Goal: Task Accomplishment & Management: Manage account settings

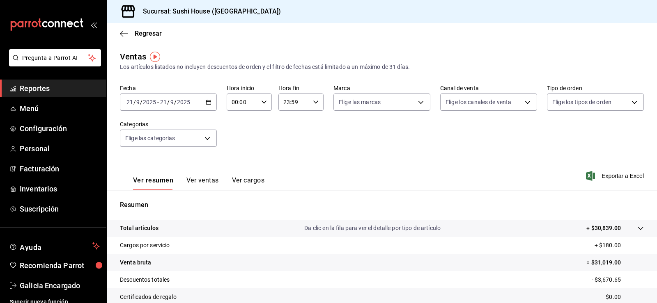
click at [65, 87] on span "Reportes" at bounding box center [60, 88] width 80 height 11
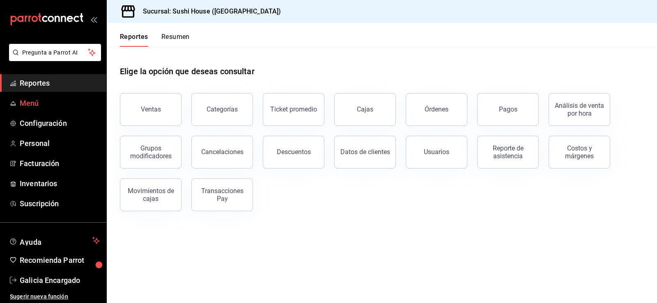
scroll to position [7, 0]
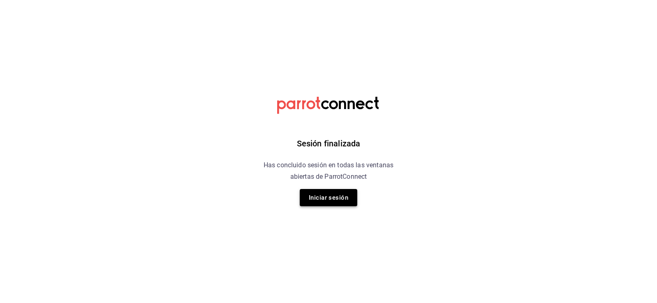
click at [326, 199] on button "Iniciar sesión" at bounding box center [328, 197] width 57 height 17
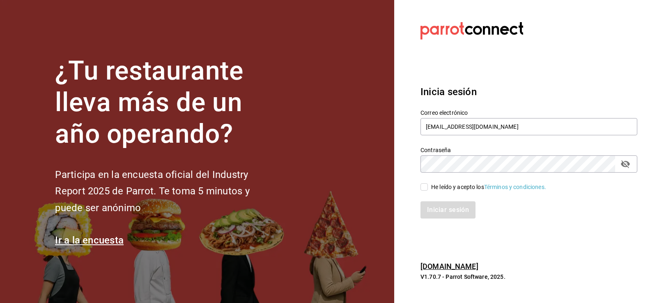
click at [425, 190] on input "He leído y acepto los Términos y condiciones." at bounding box center [423, 187] width 7 height 7
checkbox input "true"
click at [438, 218] on button "Iniciar sesión" at bounding box center [448, 210] width 56 height 17
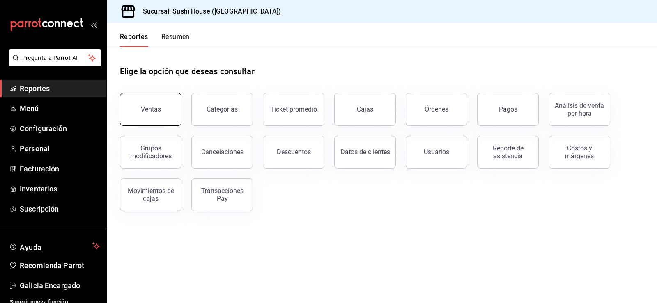
click at [154, 107] on div "Ventas" at bounding box center [151, 110] width 20 height 8
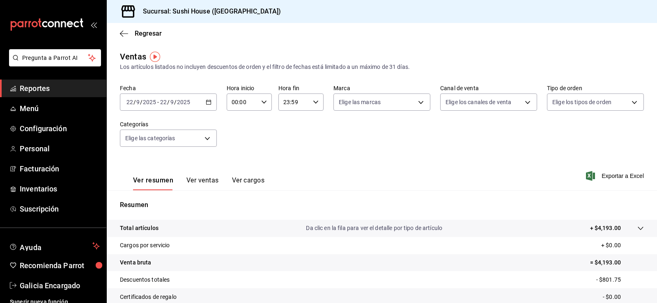
click at [78, 93] on span "Reportes" at bounding box center [60, 88] width 80 height 11
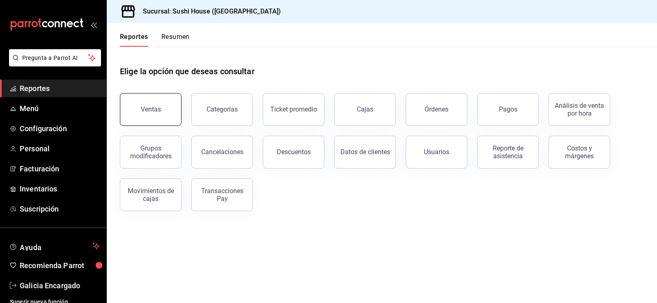
click at [142, 113] on button "Ventas" at bounding box center [151, 109] width 62 height 33
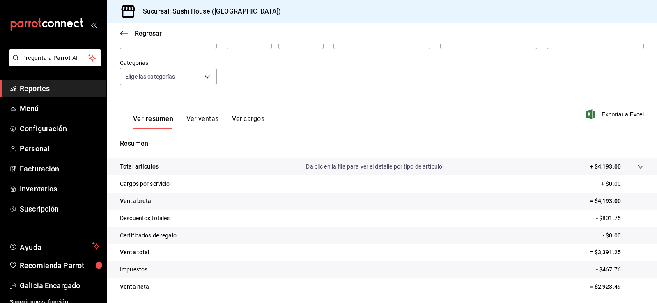
scroll to position [90, 0]
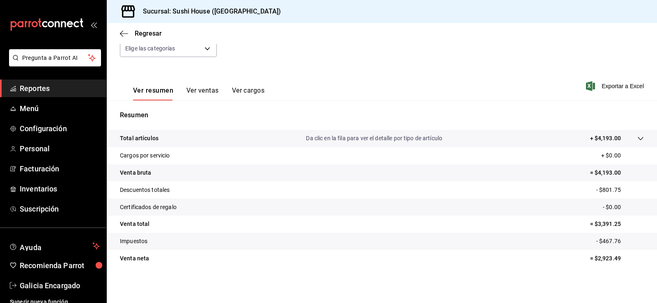
click at [51, 89] on span "Reportes" at bounding box center [60, 88] width 80 height 11
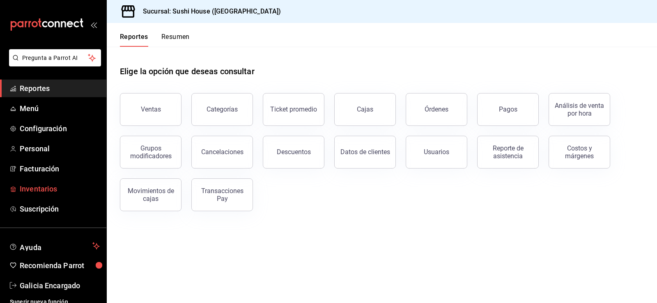
click at [48, 191] on span "Inventarios" at bounding box center [60, 189] width 80 height 11
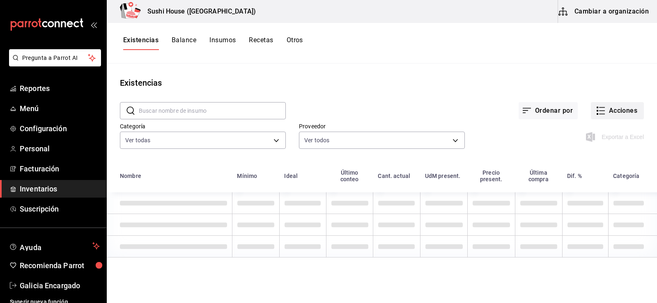
click at [613, 113] on button "Acciones" at bounding box center [617, 110] width 53 height 17
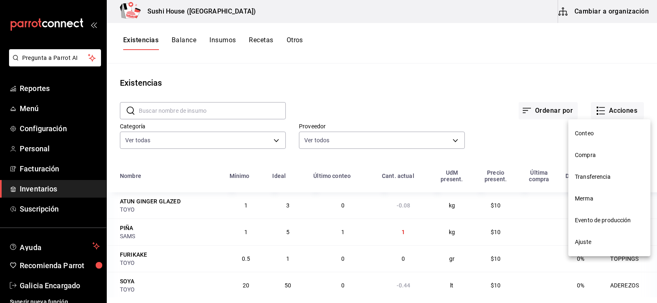
click at [583, 157] on span "Compra" at bounding box center [609, 155] width 69 height 9
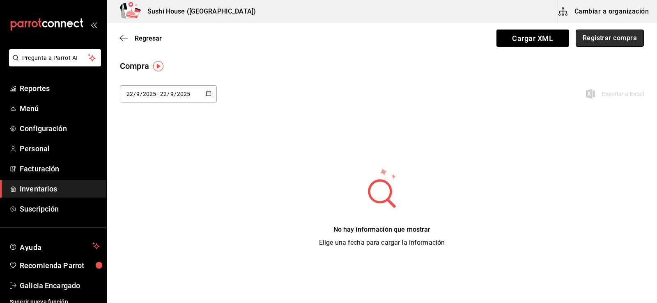
click at [604, 38] on button "Registrar compra" at bounding box center [610, 38] width 68 height 17
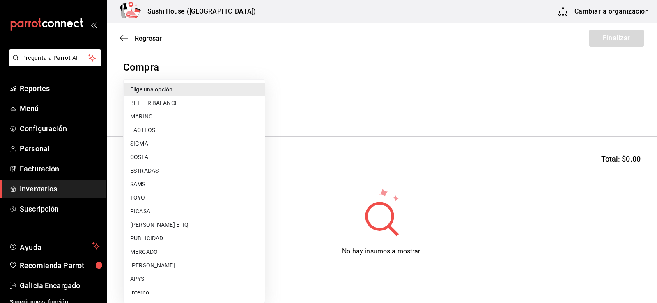
click at [207, 108] on body "Pregunta a Parrot AI Reportes Menú Configuración Personal Facturación Inventari…" at bounding box center [328, 128] width 657 height 257
click at [138, 156] on li "COSTA" at bounding box center [194, 158] width 141 height 14
type input "ac719e98-0403-4085-a2ad-e80001f63774"
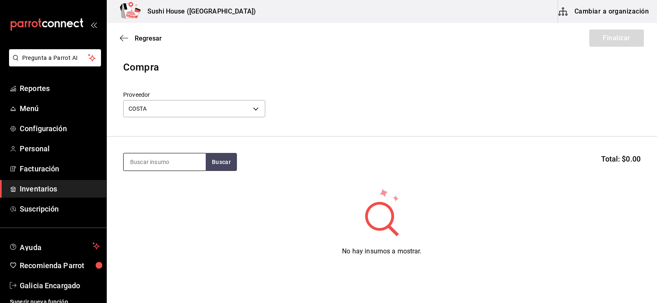
click at [150, 159] on input at bounding box center [165, 162] width 82 height 17
type input "CAMARON"
click at [218, 161] on button "Buscar" at bounding box center [221, 162] width 31 height 18
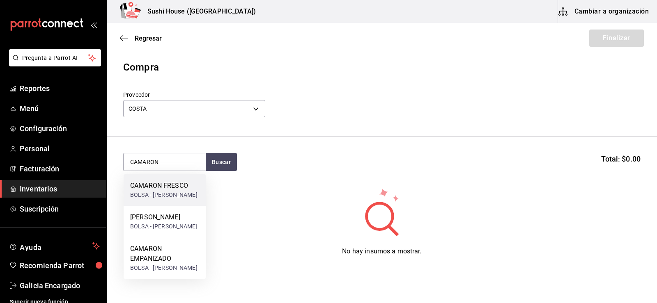
click at [148, 190] on div "CAMARON FRESCO" at bounding box center [163, 186] width 67 height 10
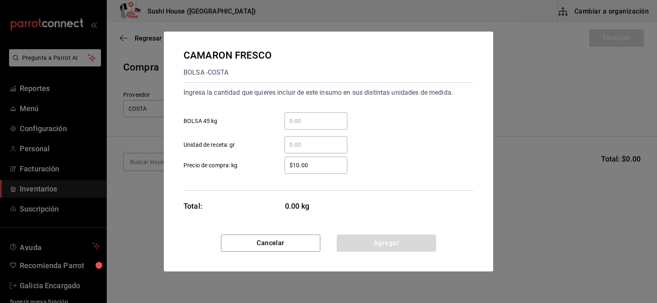
click at [308, 147] on input "​ Unidad de receta: gr" at bounding box center [316, 145] width 63 height 10
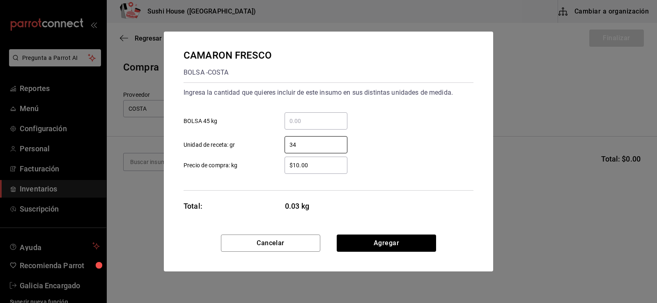
type input "34,000"
click at [388, 242] on button "Agregar" at bounding box center [386, 243] width 99 height 17
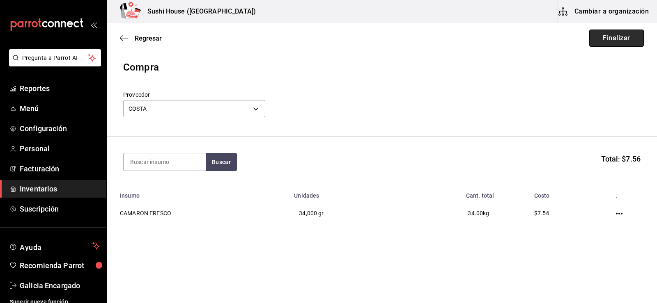
click at [629, 38] on button "Finalizar" at bounding box center [616, 38] width 55 height 17
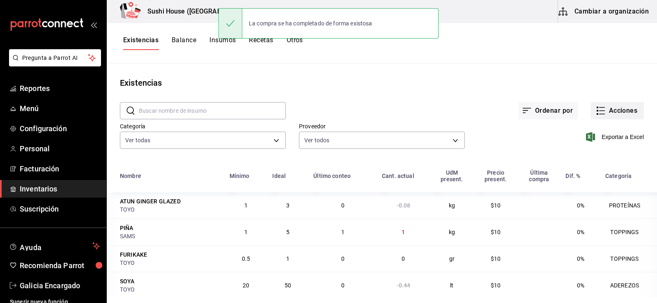
click at [617, 112] on button "Acciones" at bounding box center [617, 110] width 53 height 17
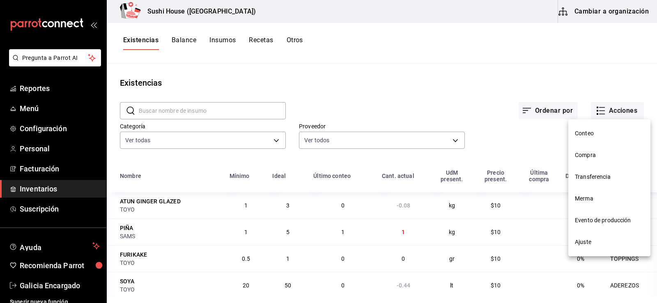
click at [581, 158] on span "Compra" at bounding box center [609, 155] width 69 height 9
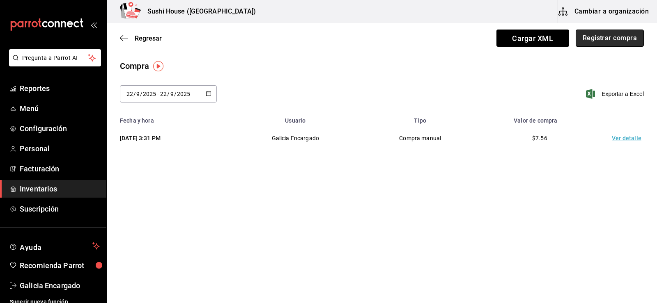
click at [586, 41] on button "Registrar compra" at bounding box center [610, 38] width 68 height 17
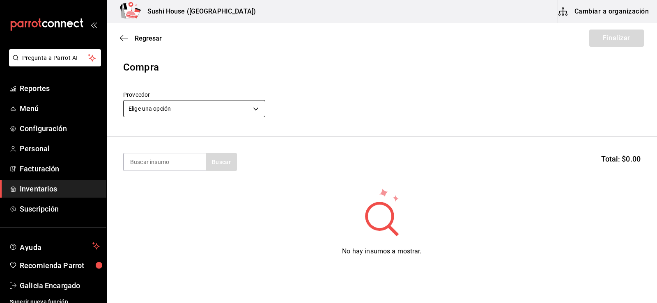
click at [198, 113] on body "Pregunta a Parrot AI Reportes Menú Configuración Personal Facturación Inventari…" at bounding box center [328, 128] width 657 height 257
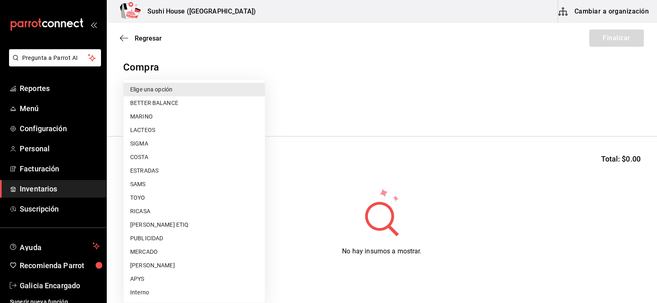
click at [144, 255] on li "MERCADO" at bounding box center [194, 253] width 141 height 14
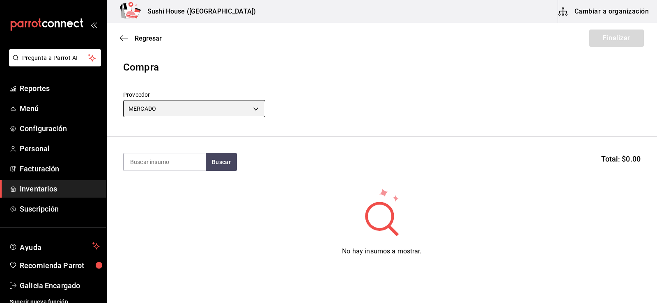
type input "b8ac8125-8142-4243-9de3-bf5977609615"
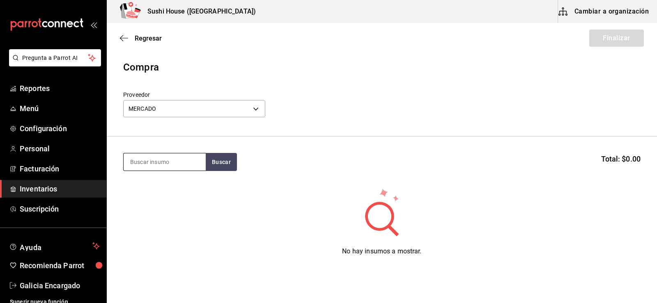
click at [173, 171] on div at bounding box center [164, 162] width 83 height 18
click at [172, 168] on input at bounding box center [165, 162] width 82 height 17
type input "A"
type input "AGUACATE"
click at [217, 156] on button "Buscar" at bounding box center [221, 162] width 31 height 18
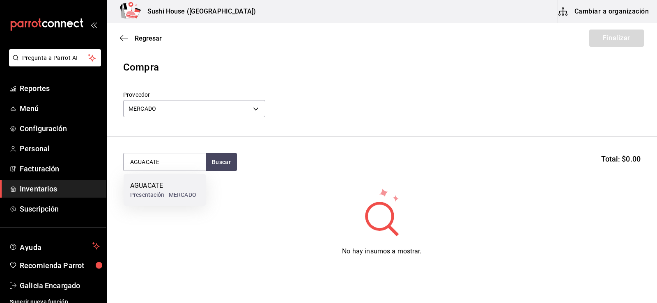
click at [173, 189] on div "AGUACATE" at bounding box center [163, 186] width 66 height 10
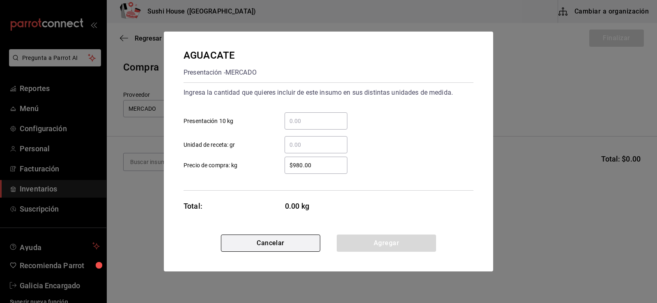
click at [271, 241] on button "Cancelar" at bounding box center [270, 243] width 99 height 17
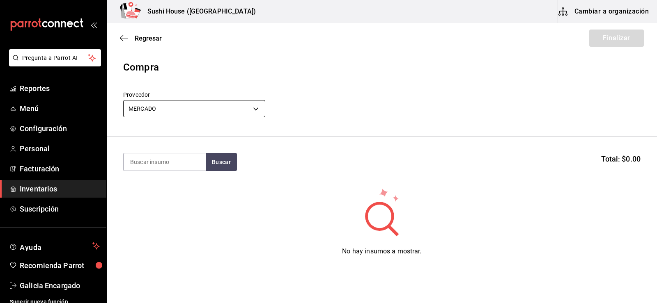
click at [234, 104] on body "Pregunta a Parrot AI Reportes Menú Configuración Personal Facturación Inventari…" at bounding box center [328, 128] width 657 height 257
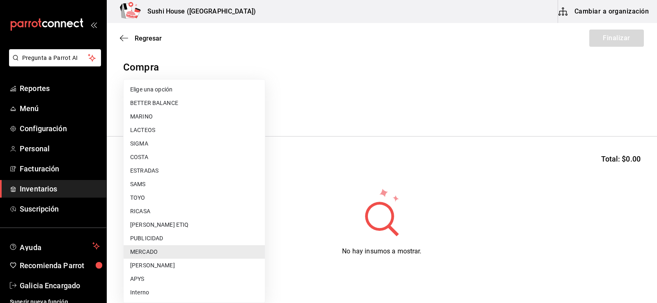
click at [142, 128] on li "LACTEOS" at bounding box center [194, 131] width 141 height 14
type input "b527fbe4-29a6-4a0f-8759-981ded4ecc9e"
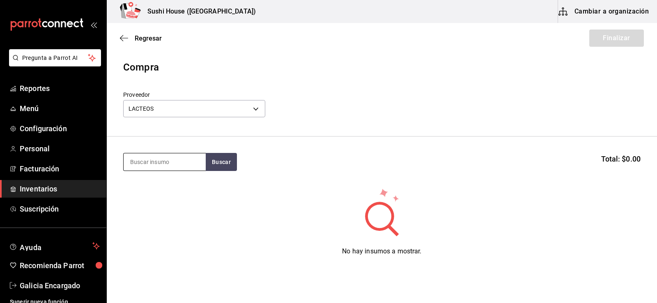
click at [154, 158] on input at bounding box center [165, 162] width 82 height 17
type input "PHILADEL"
click at [225, 160] on button "Buscar" at bounding box center [221, 162] width 31 height 18
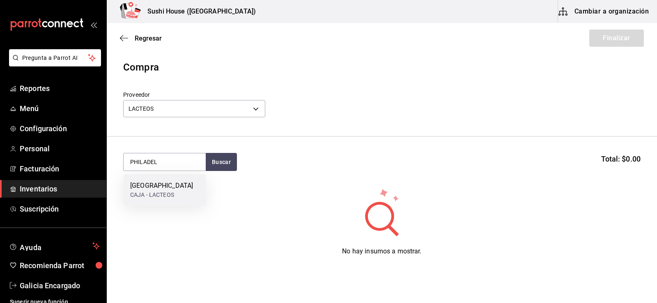
click at [157, 187] on div "PHILADELPHIA" at bounding box center [161, 186] width 63 height 10
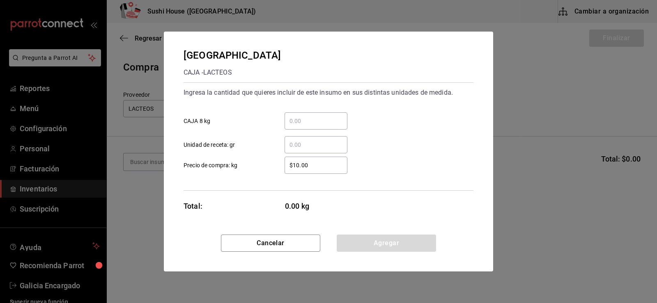
click at [299, 112] on div "​ CAJA 8 kg" at bounding box center [325, 118] width 296 height 24
click at [303, 121] on input "​ CAJA 8 kg" at bounding box center [316, 121] width 63 height 10
type input "4"
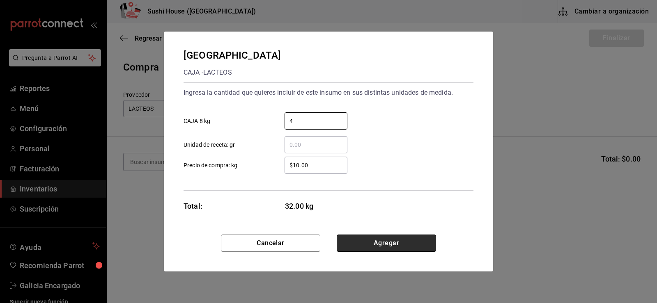
click at [371, 241] on button "Agregar" at bounding box center [386, 243] width 99 height 17
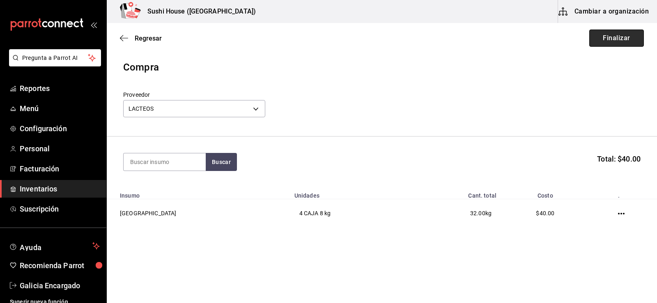
click at [621, 42] on button "Finalizar" at bounding box center [616, 38] width 55 height 17
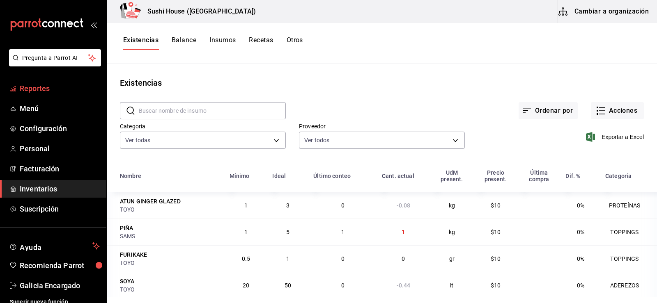
click at [37, 92] on span "Reportes" at bounding box center [60, 88] width 80 height 11
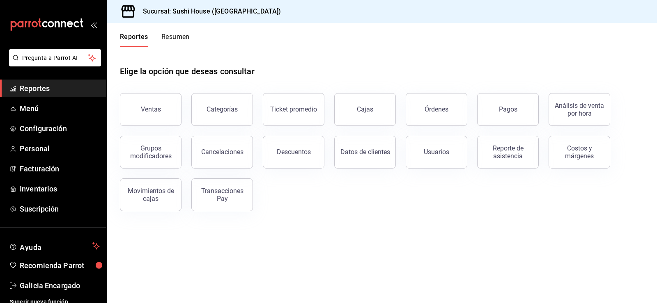
click at [41, 87] on span "Reportes" at bounding box center [60, 88] width 80 height 11
click at [55, 184] on span "Inventarios" at bounding box center [60, 189] width 80 height 11
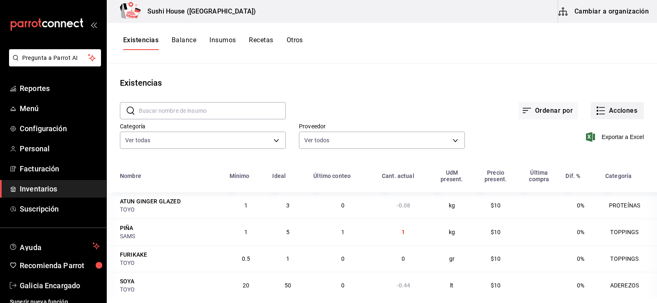
click at [616, 110] on button "Acciones" at bounding box center [617, 110] width 53 height 17
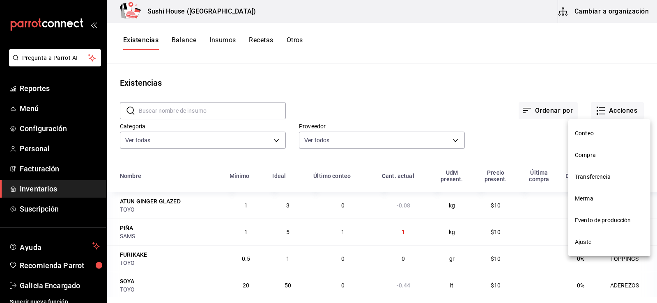
click at [592, 202] on span "Merma" at bounding box center [609, 199] width 69 height 9
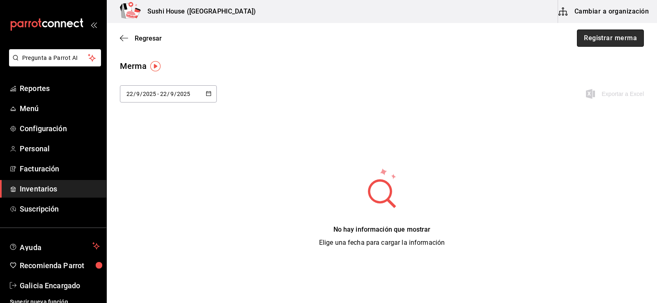
click at [593, 42] on button "Registrar merma" at bounding box center [610, 38] width 67 height 17
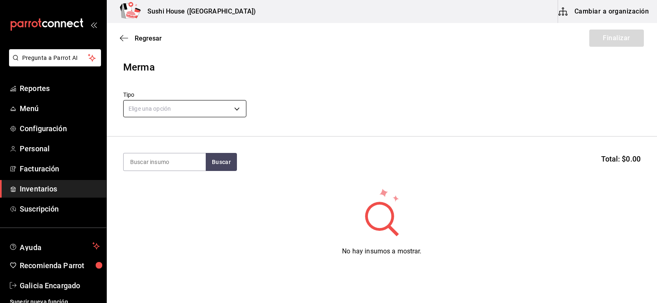
click at [223, 113] on body "Pregunta a Parrot AI Reportes Menú Configuración Personal Facturación Inventari…" at bounding box center [328, 128] width 657 height 257
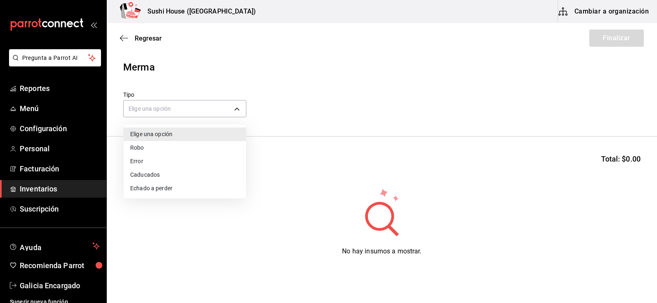
click at [151, 189] on li "Echado a perder" at bounding box center [185, 189] width 122 height 14
type input "SPOILED"
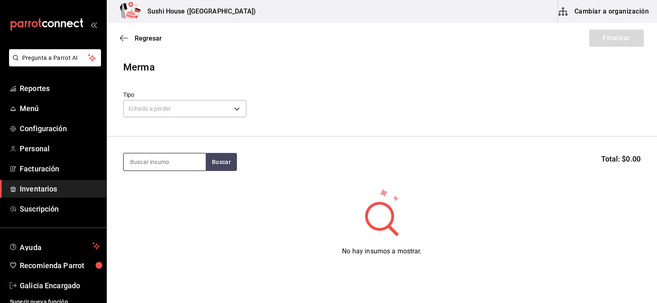
click at [159, 164] on input at bounding box center [165, 162] width 82 height 17
type input "POLLO"
click at [219, 165] on button "Buscar" at bounding box center [221, 162] width 31 height 18
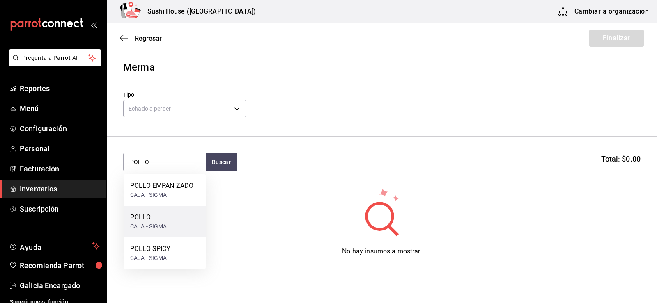
click at [156, 222] on div "POLLO" at bounding box center [148, 218] width 37 height 10
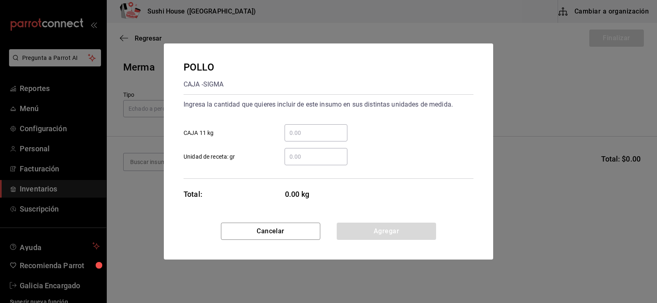
click at [299, 160] on input "​ Unidad de receta: gr" at bounding box center [316, 157] width 63 height 10
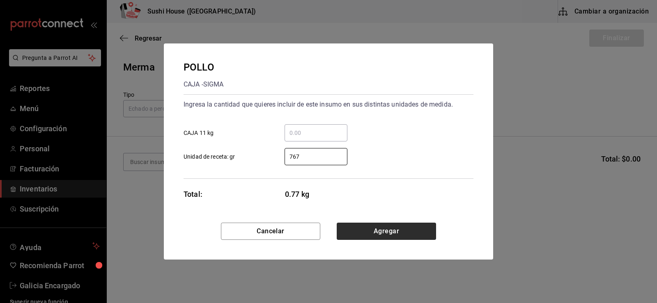
type input "767"
click at [373, 236] on button "Agregar" at bounding box center [386, 231] width 99 height 17
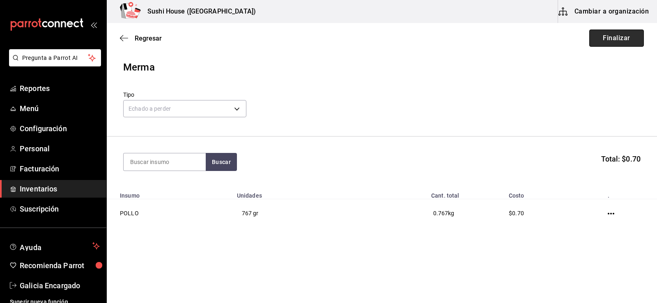
click at [626, 35] on button "Finalizar" at bounding box center [616, 38] width 55 height 17
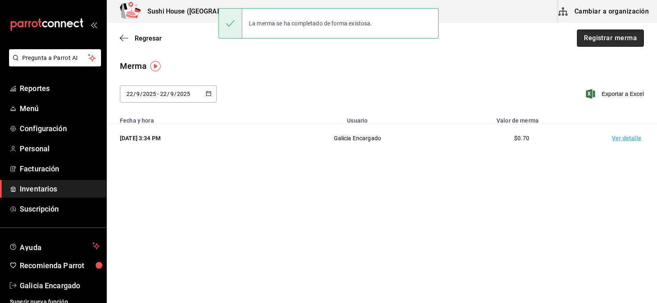
click at [622, 37] on button "Registrar merma" at bounding box center [610, 38] width 67 height 17
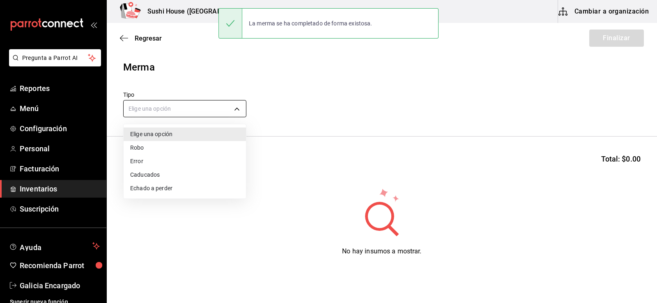
click at [161, 108] on body "Pregunta a Parrot AI Reportes Menú Configuración Personal Facturación Inventari…" at bounding box center [328, 128] width 657 height 257
click at [146, 189] on li "Echado a perder" at bounding box center [185, 189] width 122 height 14
type input "SPOILED"
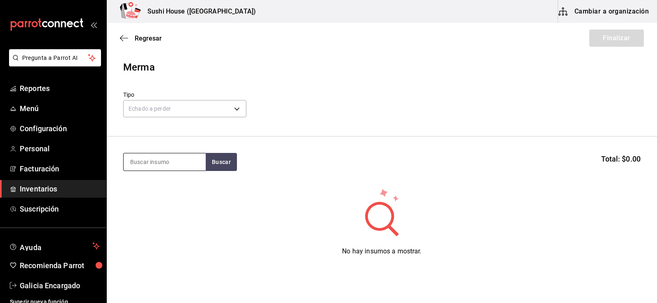
click at [149, 163] on input at bounding box center [165, 162] width 82 height 17
type input "CAMARON"
click at [233, 160] on button "Buscar" at bounding box center [221, 162] width 31 height 18
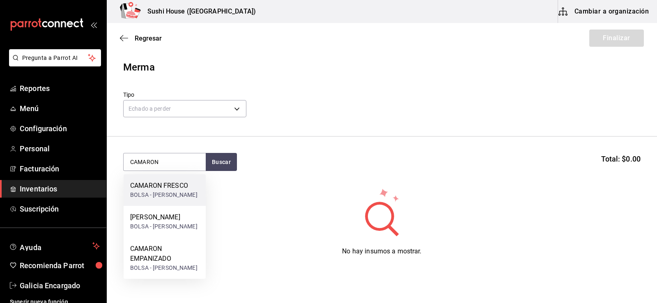
click at [149, 192] on div "BOLSA - COSTA" at bounding box center [163, 195] width 67 height 9
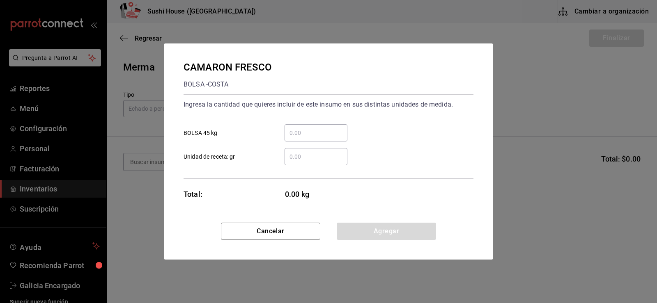
click at [291, 137] on input "​ BOLSA 45 kg" at bounding box center [316, 133] width 63 height 10
click at [288, 161] on input "​ Unidad de receta: gr" at bounding box center [316, 157] width 63 height 10
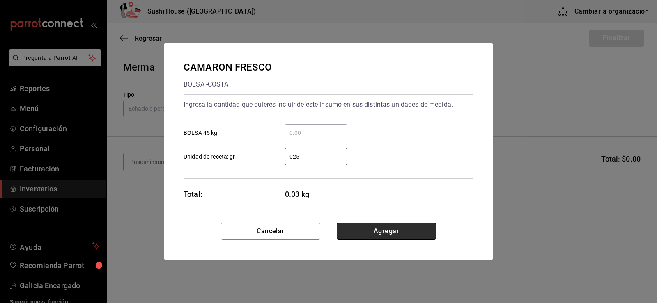
type input "25"
click at [382, 234] on button "Agregar" at bounding box center [386, 231] width 99 height 17
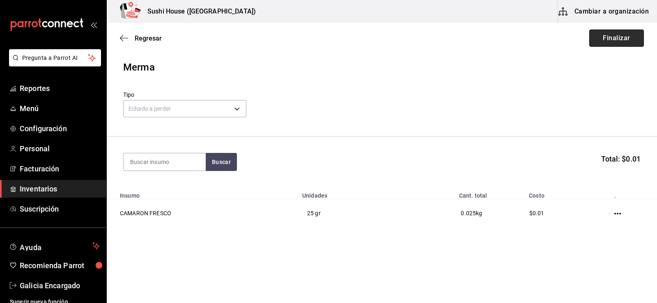
click at [617, 36] on button "Finalizar" at bounding box center [616, 38] width 55 height 17
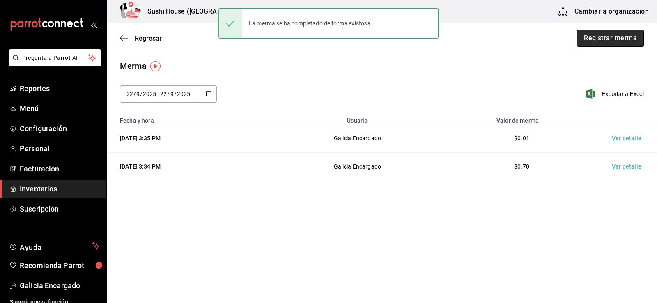
click at [616, 38] on button "Registrar merma" at bounding box center [610, 38] width 67 height 17
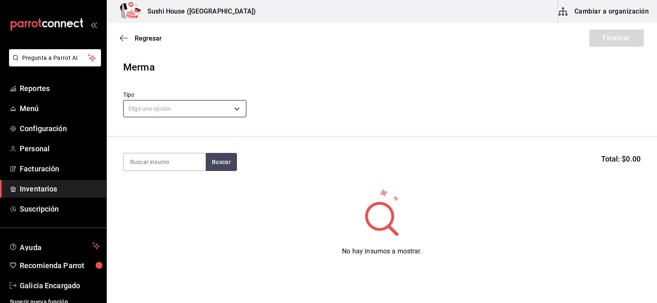
click at [203, 107] on body "Pregunta a Parrot AI Reportes Menú Configuración Personal Facturación Inventari…" at bounding box center [328, 128] width 657 height 257
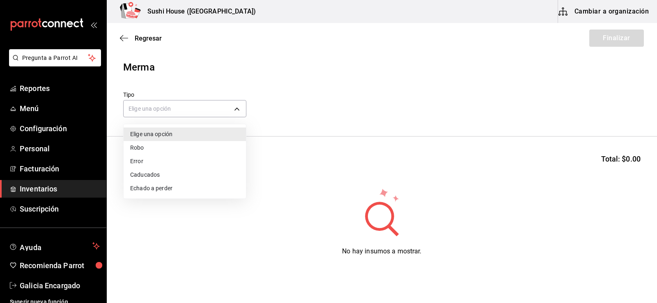
click at [154, 193] on li "Echado a perder" at bounding box center [185, 189] width 122 height 14
type input "SPOILED"
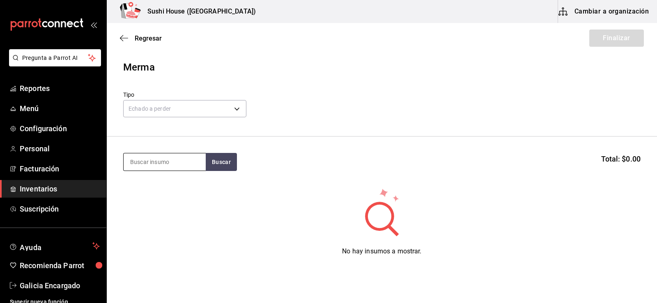
click at [160, 169] on input at bounding box center [165, 162] width 82 height 17
type input "ARROZ"
click at [223, 160] on button "Buscar" at bounding box center [221, 162] width 31 height 18
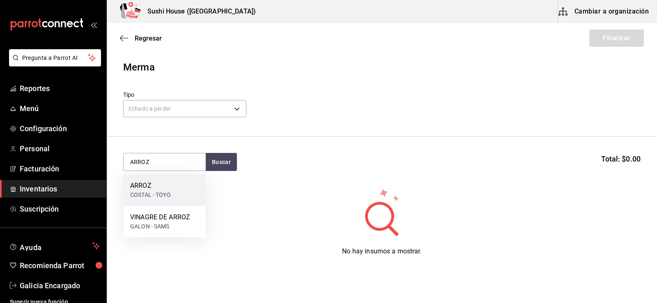
click at [154, 189] on div "ARROZ" at bounding box center [150, 186] width 41 height 10
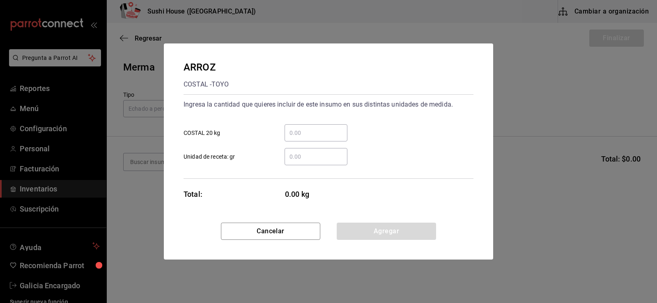
click at [322, 158] on input "​ Unidad de receta: gr" at bounding box center [316, 157] width 63 height 10
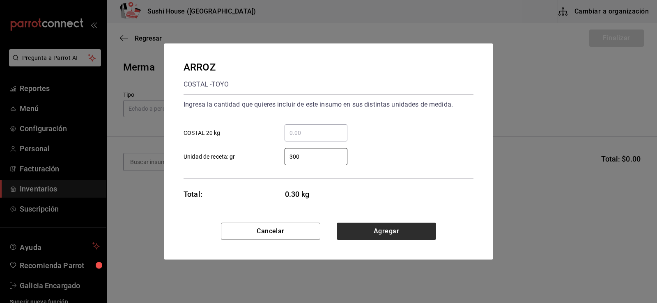
type input "300"
click at [401, 235] on button "Agregar" at bounding box center [386, 231] width 99 height 17
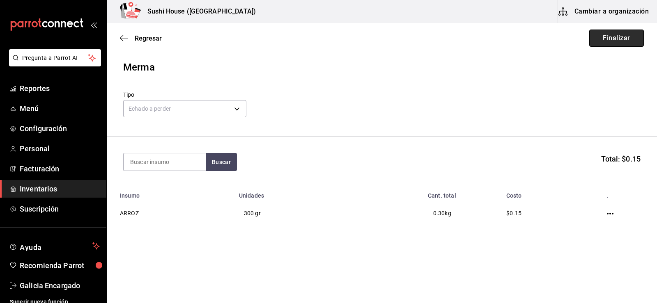
click at [605, 45] on button "Finalizar" at bounding box center [616, 38] width 55 height 17
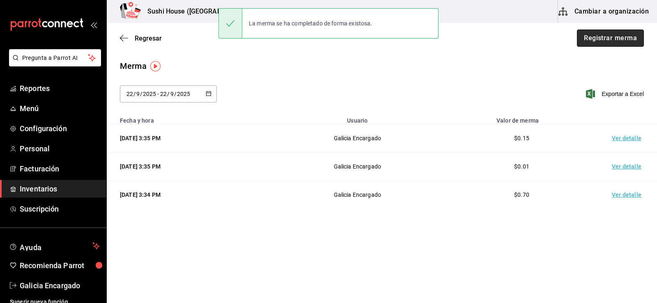
click at [611, 39] on button "Registrar merma" at bounding box center [610, 38] width 67 height 17
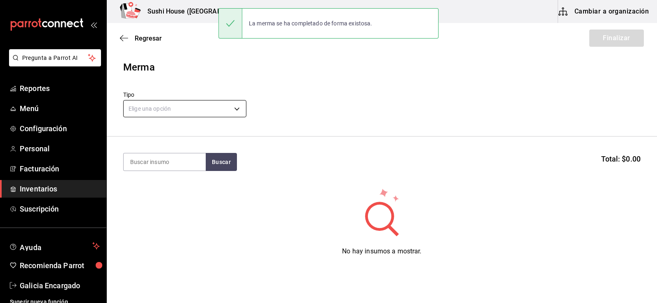
click at [163, 114] on body "Pregunta a Parrot AI Reportes Menú Configuración Personal Facturación Inventari…" at bounding box center [328, 128] width 657 height 257
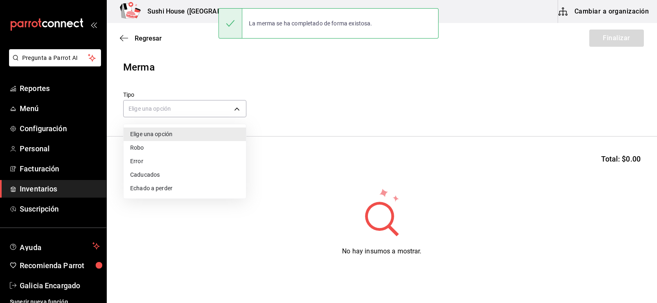
click at [144, 188] on li "Echado a perder" at bounding box center [185, 189] width 122 height 14
type input "SPOILED"
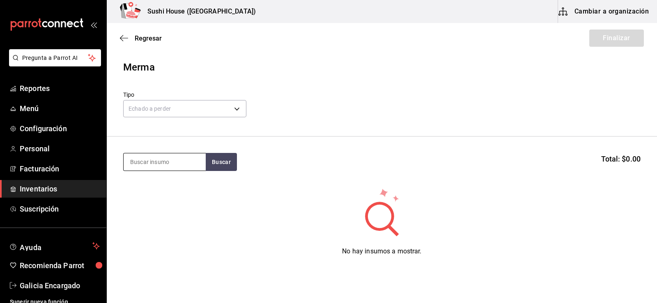
click at [168, 162] on input at bounding box center [165, 162] width 82 height 17
type input "PHILADELPHIA"
click at [217, 166] on button "Buscar" at bounding box center [221, 162] width 31 height 18
click at [232, 166] on button "Buscar" at bounding box center [221, 162] width 31 height 18
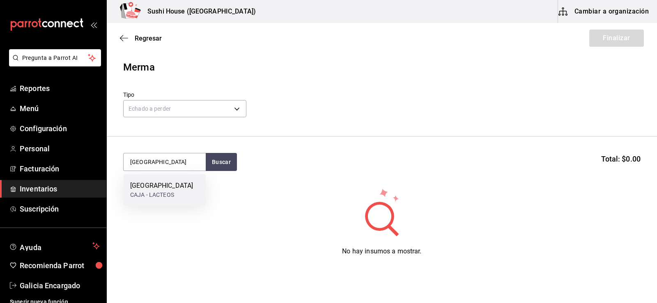
click at [179, 184] on div "PHILADELPHIA CAJA - LACTEOS" at bounding box center [165, 191] width 82 height 32
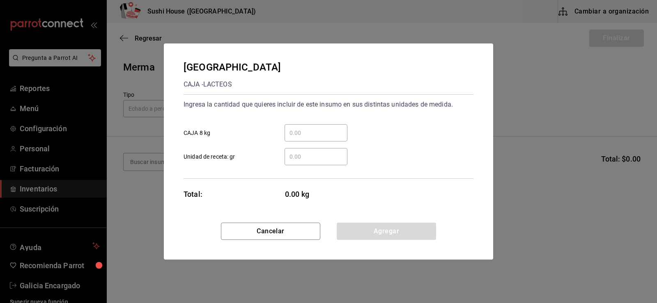
click at [321, 158] on input "​ Unidad de receta: gr" at bounding box center [316, 157] width 63 height 10
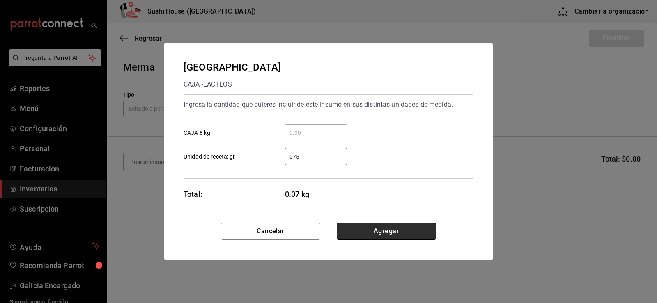
type input "75"
click at [379, 236] on button "Agregar" at bounding box center [386, 231] width 99 height 17
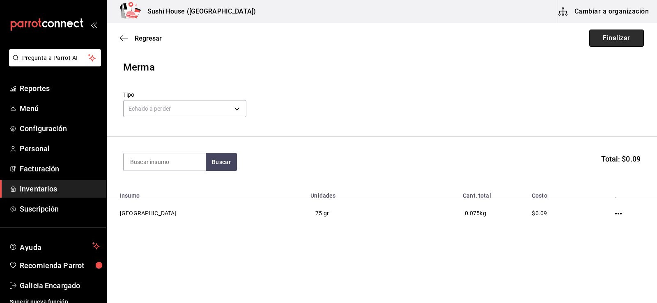
click at [623, 37] on button "Finalizar" at bounding box center [616, 38] width 55 height 17
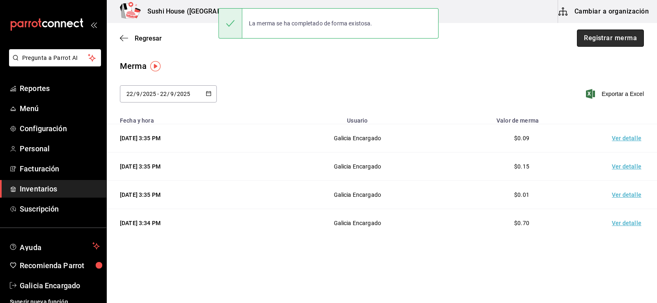
click at [610, 39] on button "Registrar merma" at bounding box center [610, 38] width 67 height 17
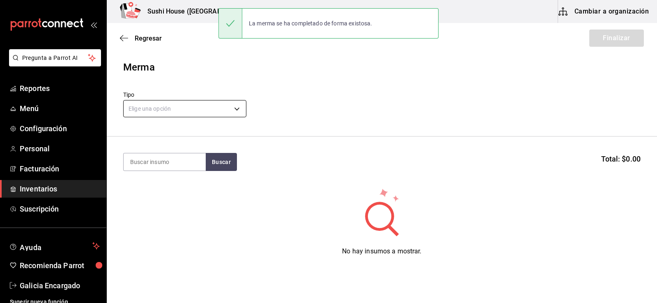
click at [205, 111] on body "Pregunta a Parrot AI Reportes Menú Configuración Personal Facturación Inventari…" at bounding box center [328, 128] width 657 height 257
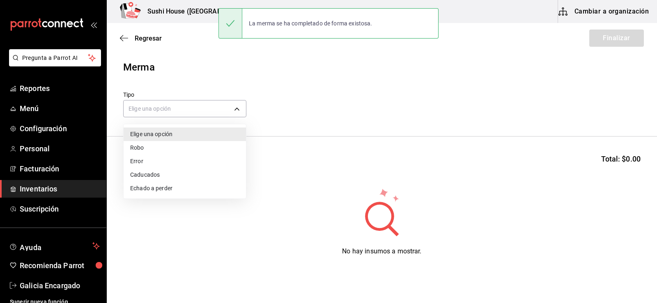
click at [154, 185] on li "Echado a perder" at bounding box center [185, 189] width 122 height 14
type input "SPOILED"
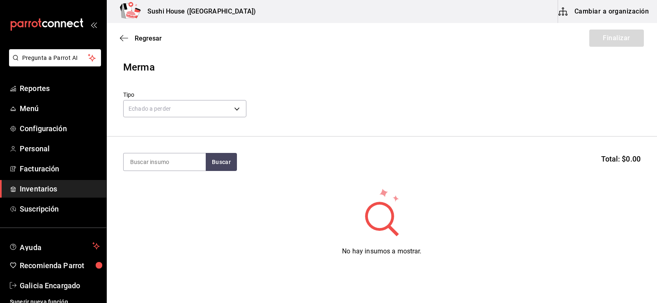
click at [152, 173] on section "Buscar Total: $0.00" at bounding box center [382, 162] width 550 height 51
click at [152, 172] on section "Buscar Total: $0.00" at bounding box center [382, 162] width 550 height 51
click at [150, 166] on input at bounding box center [165, 162] width 82 height 17
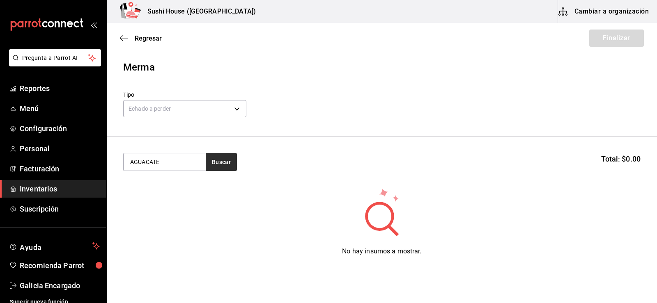
type input "AGUACATE"
click at [229, 162] on button "Buscar" at bounding box center [221, 162] width 31 height 18
click at [222, 161] on button "Buscar" at bounding box center [221, 162] width 31 height 18
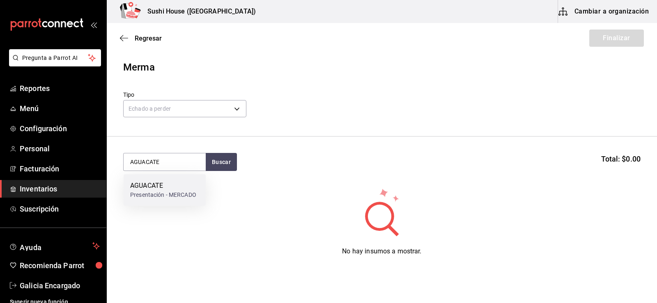
click at [132, 197] on div "Presentación - MERCADO" at bounding box center [163, 195] width 66 height 9
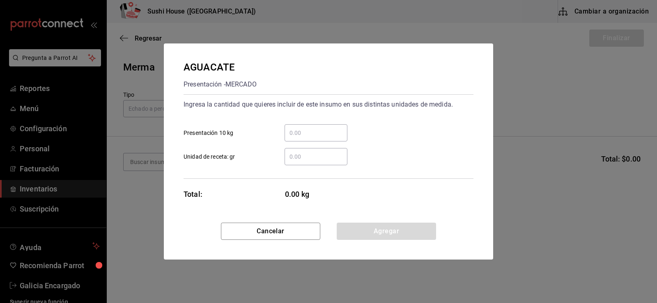
click at [305, 160] on input "​ Unidad de receta: gr" at bounding box center [316, 157] width 63 height 10
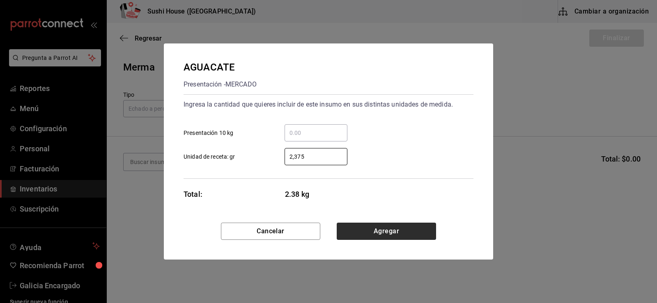
type input "2,375"
click at [378, 228] on button "Agregar" at bounding box center [386, 231] width 99 height 17
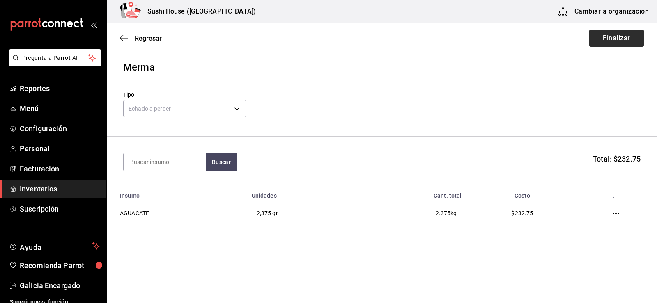
click at [603, 45] on div "Regresar Finalizar" at bounding box center [382, 38] width 550 height 30
click at [605, 42] on button "Finalizar" at bounding box center [616, 38] width 55 height 17
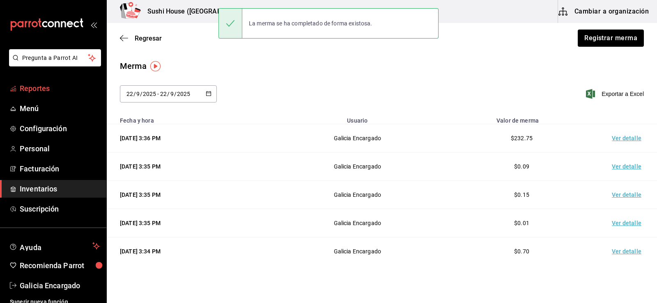
click at [33, 85] on span "Reportes" at bounding box center [60, 88] width 80 height 11
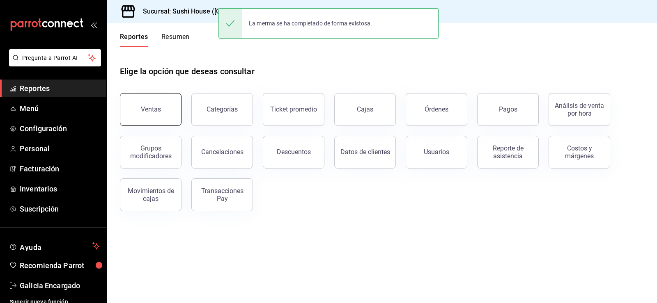
click at [149, 98] on button "Ventas" at bounding box center [151, 109] width 62 height 33
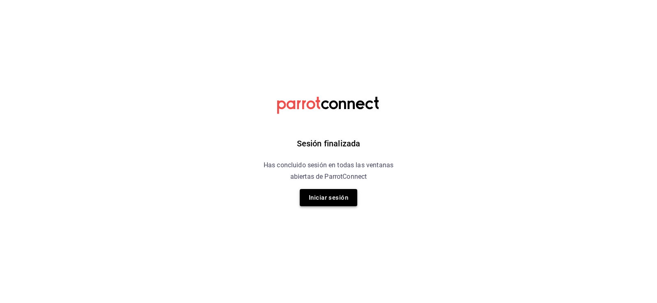
drag, startPoint x: 353, startPoint y: 51, endPoint x: 345, endPoint y: 202, distance: 150.9
click at [345, 202] on button "Iniciar sesión" at bounding box center [328, 197] width 57 height 17
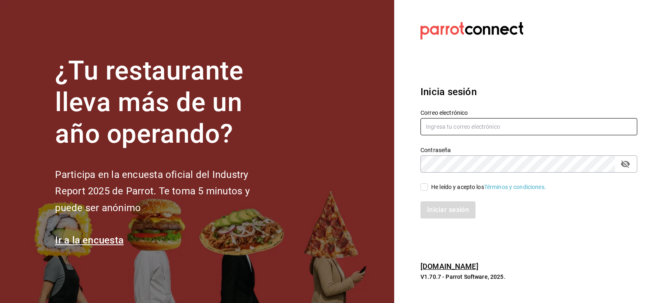
type input "nuevagalicia.sushiexpress@gmail.com"
click at [421, 195] on div "Iniciar sesión" at bounding box center [524, 205] width 227 height 27
click at [424, 188] on input "He leído y acepto los Términos y condiciones." at bounding box center [423, 187] width 7 height 7
checkbox input "true"
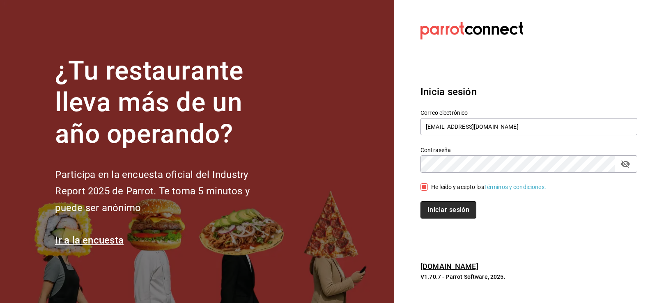
click at [437, 217] on button "Iniciar sesión" at bounding box center [448, 210] width 56 height 17
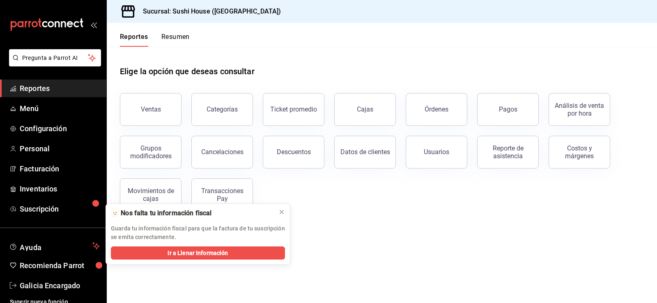
click at [74, 88] on span "Reportes" at bounding box center [60, 88] width 80 height 11
click at [147, 105] on button "Ventas" at bounding box center [151, 109] width 62 height 33
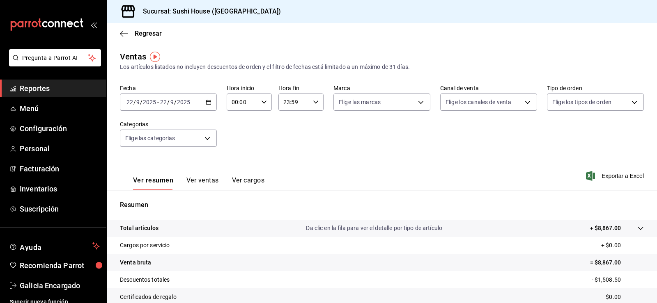
click at [78, 90] on span "Reportes" at bounding box center [60, 88] width 80 height 11
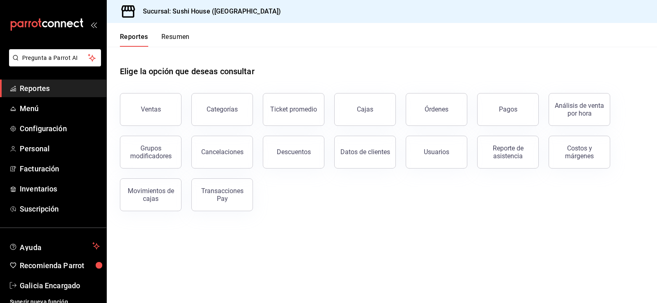
click at [165, 31] on div "Reportes Resumen" at bounding box center [148, 35] width 83 height 24
click at [175, 37] on button "Resumen" at bounding box center [175, 40] width 28 height 14
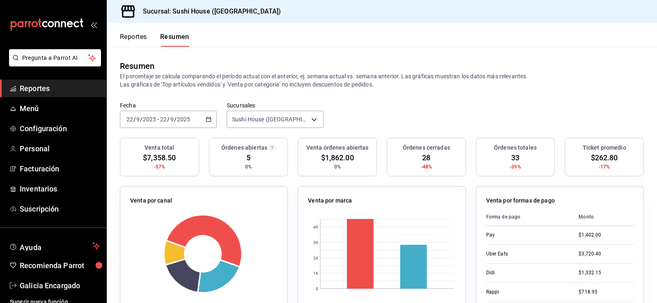
click at [71, 85] on span "Reportes" at bounding box center [60, 88] width 80 height 11
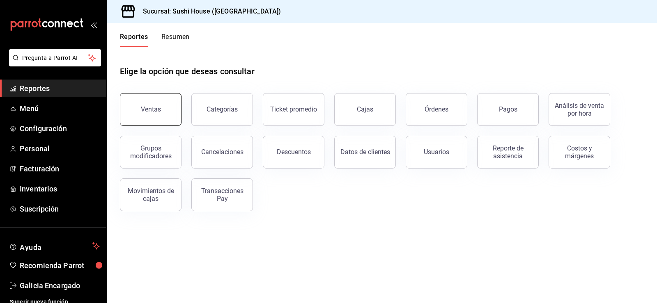
click at [158, 112] on div "Ventas" at bounding box center [151, 110] width 20 height 8
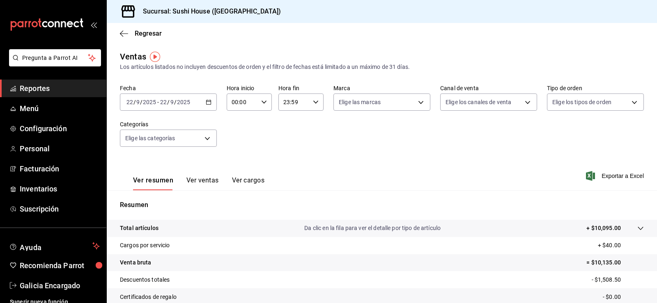
click at [42, 92] on span "Reportes" at bounding box center [60, 88] width 80 height 11
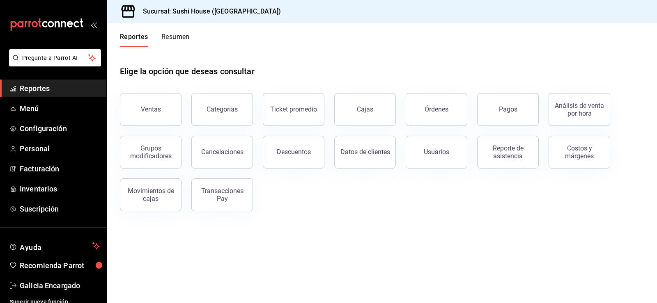
click at [46, 90] on span "Reportes" at bounding box center [60, 88] width 80 height 11
click at [179, 111] on div "Ventas" at bounding box center [145, 104] width 71 height 43
click at [154, 111] on div "Ventas" at bounding box center [151, 110] width 20 height 8
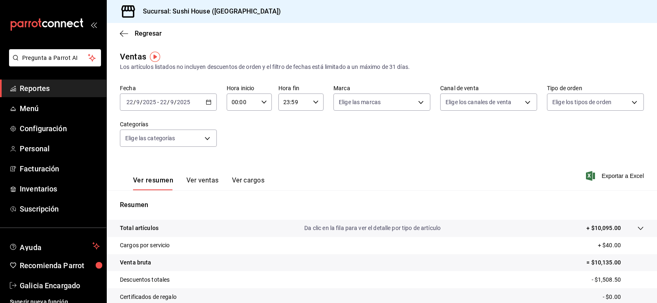
click at [37, 88] on span "Reportes" at bounding box center [60, 88] width 80 height 11
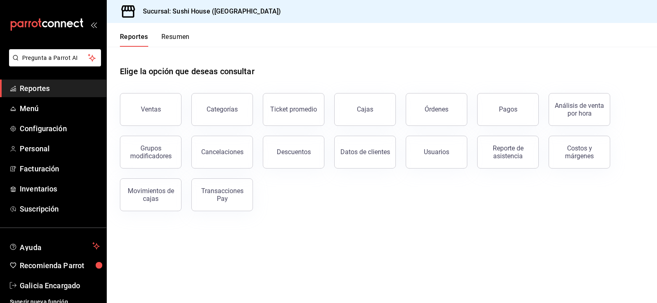
click at [191, 36] on header "Reportes Resumen" at bounding box center [382, 35] width 550 height 24
click at [168, 34] on button "Resumen" at bounding box center [175, 40] width 28 height 14
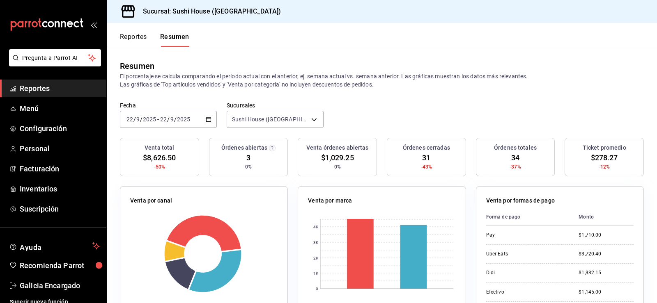
click at [32, 82] on link "Reportes" at bounding box center [53, 89] width 106 height 18
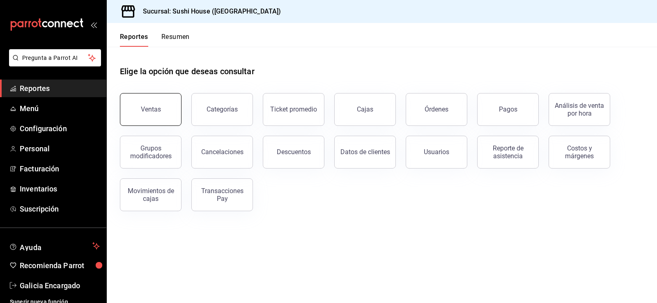
click at [138, 108] on button "Ventas" at bounding box center [151, 109] width 62 height 33
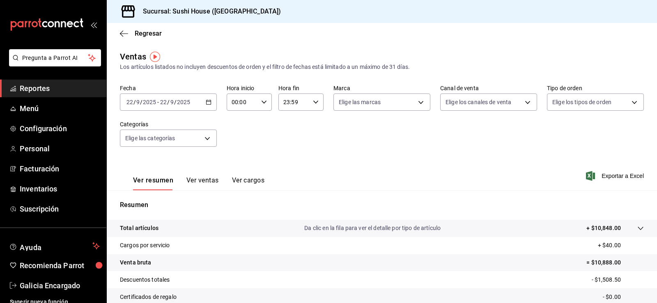
click at [50, 89] on span "Reportes" at bounding box center [60, 88] width 80 height 11
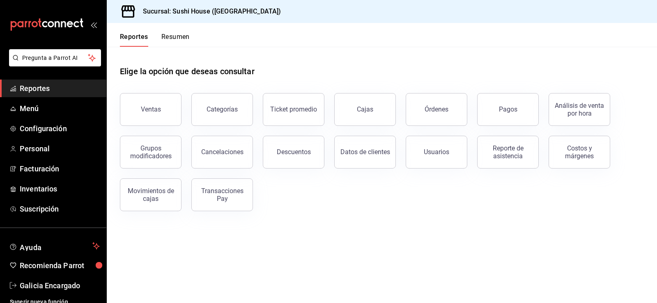
click at [170, 37] on button "Resumen" at bounding box center [175, 40] width 28 height 14
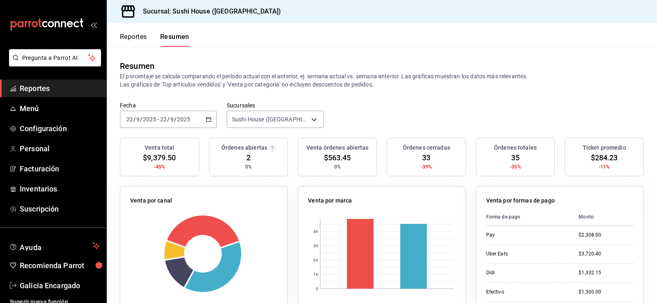
click at [72, 91] on span "Reportes" at bounding box center [60, 88] width 80 height 11
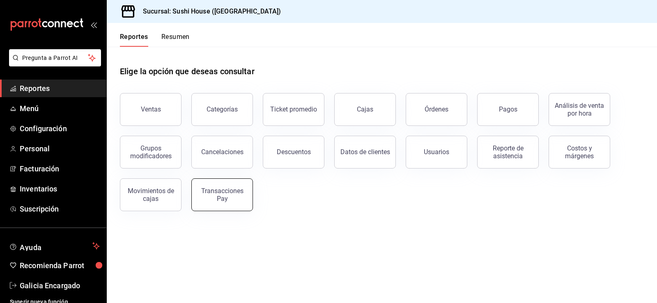
click at [222, 189] on div "Transacciones Pay" at bounding box center [222, 195] width 51 height 16
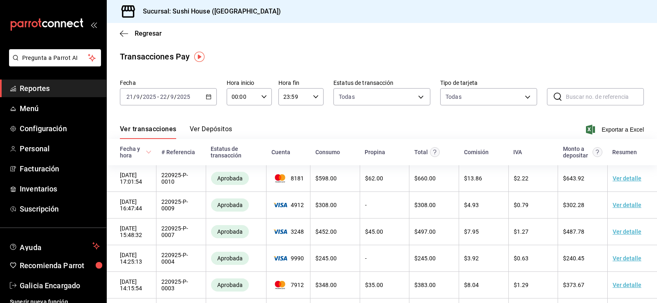
click at [41, 82] on link "Reportes" at bounding box center [53, 89] width 106 height 18
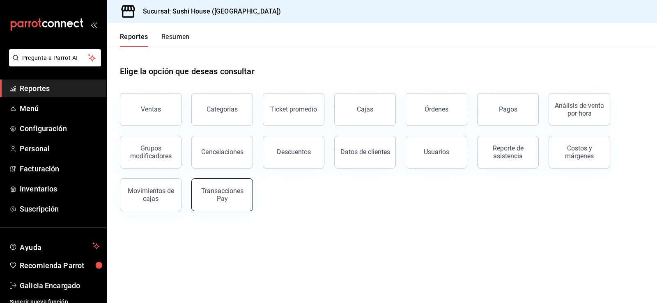
click at [216, 201] on div "Transacciones Pay" at bounding box center [222, 195] width 51 height 16
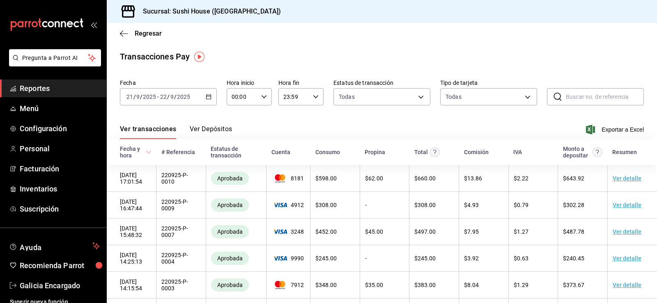
click at [200, 92] on div "[DATE] [DATE] - [DATE] [DATE]" at bounding box center [168, 96] width 97 height 17
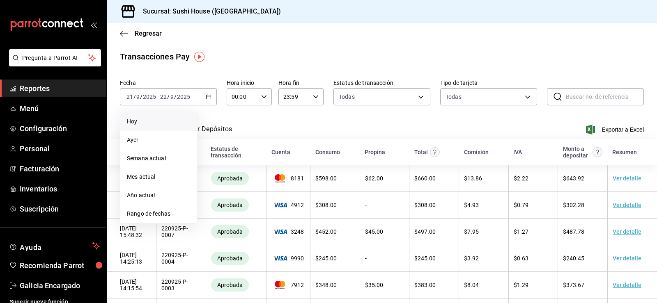
click at [153, 123] on span "Hoy" at bounding box center [159, 121] width 64 height 9
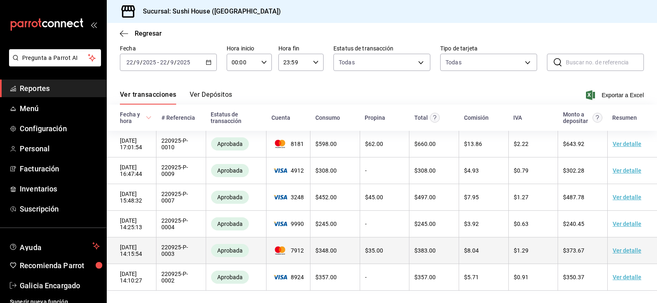
scroll to position [41, 0]
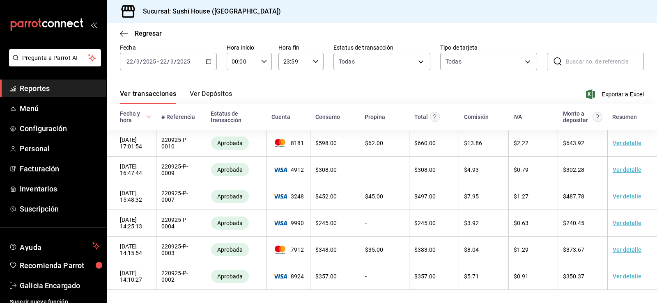
click at [43, 84] on span "Reportes" at bounding box center [60, 88] width 80 height 11
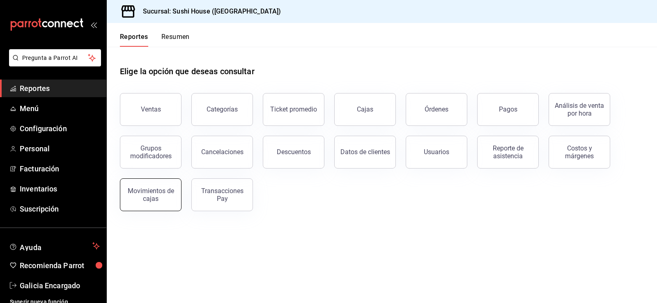
click at [143, 200] on div "Movimientos de cajas" at bounding box center [150, 195] width 51 height 16
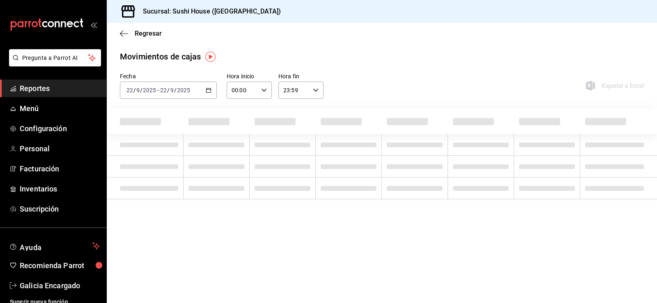
click at [209, 92] on icon "button" at bounding box center [209, 90] width 6 height 6
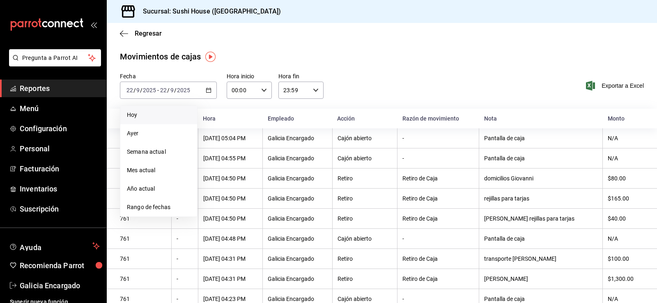
click at [141, 113] on span "Hoy" at bounding box center [159, 115] width 64 height 9
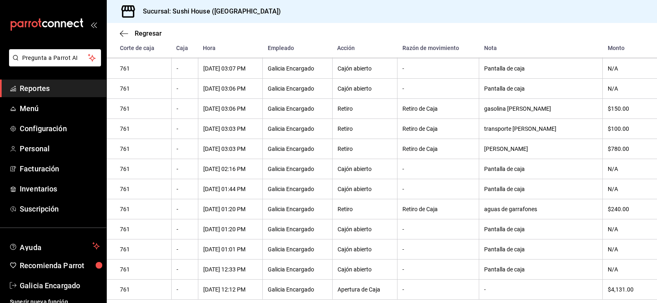
scroll to position [296, 0]
click at [58, 93] on span "Reportes" at bounding box center [60, 88] width 80 height 11
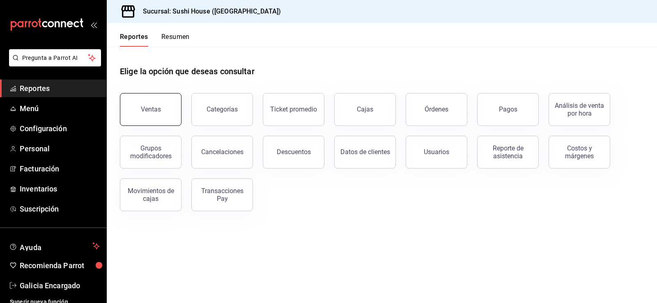
click at [138, 103] on button "Ventas" at bounding box center [151, 109] width 62 height 33
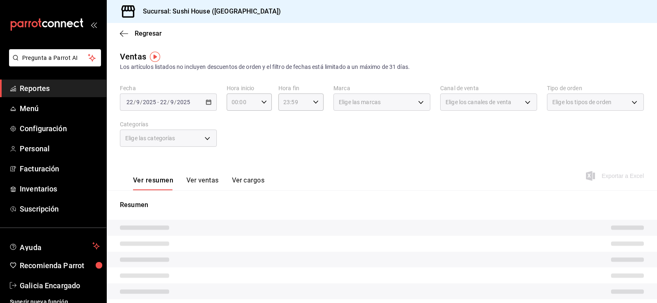
click at [581, 107] on body "Pregunta a Parrot AI Reportes Menú Configuración Personal Facturación Inventari…" at bounding box center [328, 151] width 657 height 303
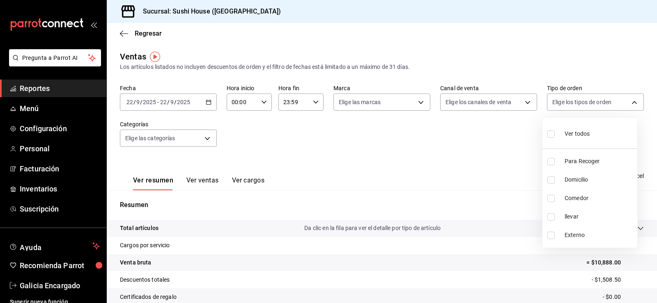
click at [575, 106] on div at bounding box center [328, 151] width 657 height 303
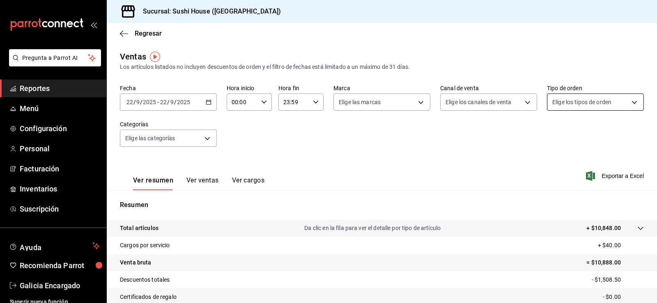
click at [571, 104] on body "Pregunta a Parrot AI Reportes Menú Configuración Personal Facturación Inventari…" at bounding box center [328, 151] width 657 height 303
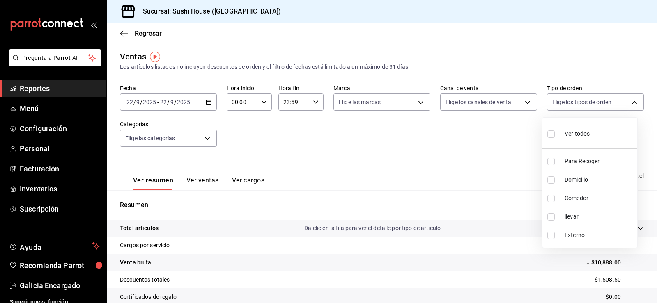
click at [552, 161] on input "checkbox" at bounding box center [550, 161] width 7 height 7
checkbox input "true"
type input "9d316b26-ed3c-41d9-ac2e-659a84dac7c1"
drag, startPoint x: 553, startPoint y: 180, endPoint x: 550, endPoint y: 186, distance: 6.8
click at [553, 180] on input "checkbox" at bounding box center [550, 180] width 7 height 7
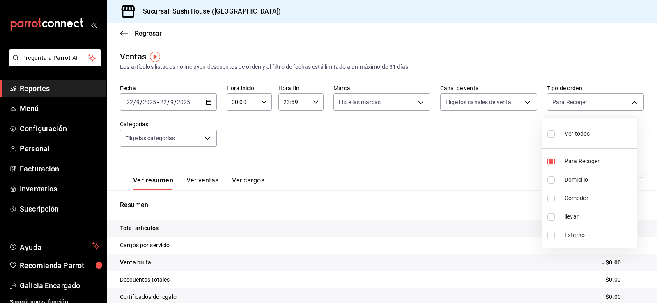
checkbox input "true"
type input "9d316b26-ed3c-41d9-ac2e-659a84dac7c1,c813e250-a487-4472-927d-f84c1c5aa0d0"
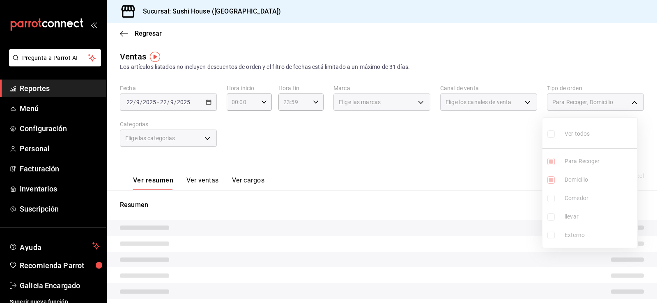
click at [549, 201] on ul "Ver todos Para Recoger Domicilio Comedor llevar Externo" at bounding box center [589, 183] width 95 height 130
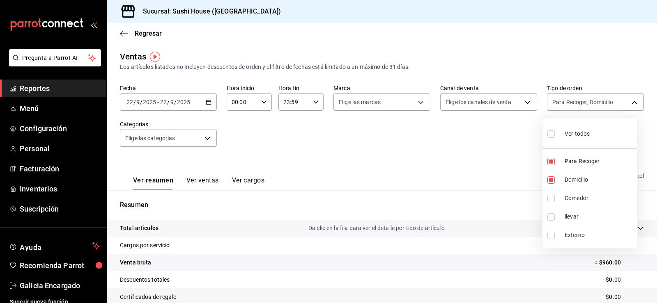
click at [553, 218] on input "checkbox" at bounding box center [550, 217] width 7 height 7
checkbox input "true"
type input "9d316b26-ed3c-41d9-ac2e-659a84dac7c1,c813e250-a487-4472-927d-f84c1c5aa0d0,384c0…"
click at [548, 198] on input "checkbox" at bounding box center [550, 198] width 7 height 7
checkbox input "true"
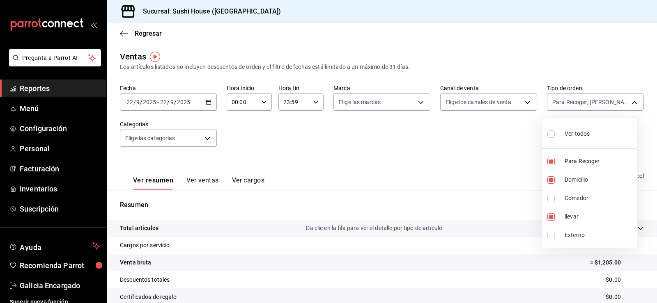
type input "9d316b26-ed3c-41d9-ac2e-659a84dac7c1,c813e250-a487-4472-927d-f84c1c5aa0d0,384c0…"
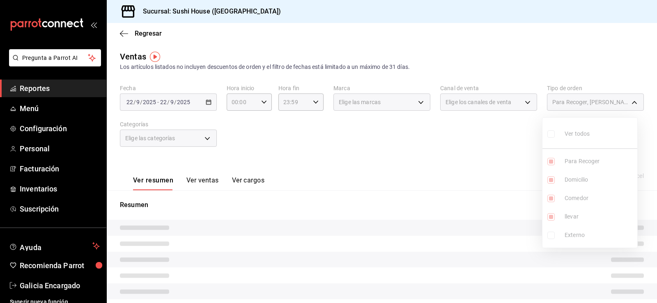
click at [429, 177] on div at bounding box center [328, 151] width 657 height 303
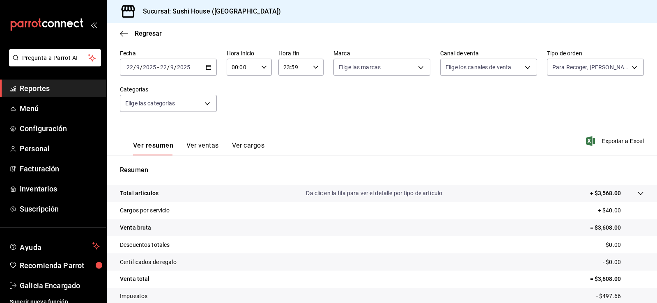
scroll to position [90, 0]
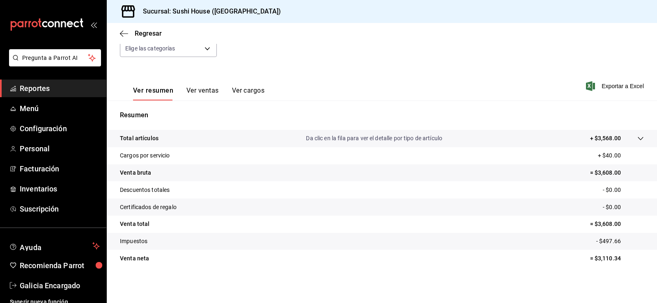
click at [46, 86] on span "Reportes" at bounding box center [60, 88] width 80 height 11
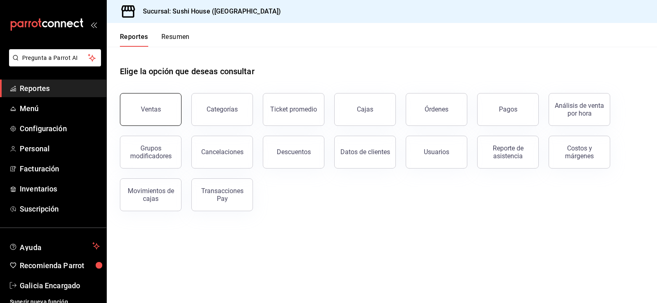
click at [142, 93] on div "Ventas" at bounding box center [145, 104] width 71 height 43
click at [162, 189] on div "Movimientos de cajas" at bounding box center [150, 195] width 51 height 16
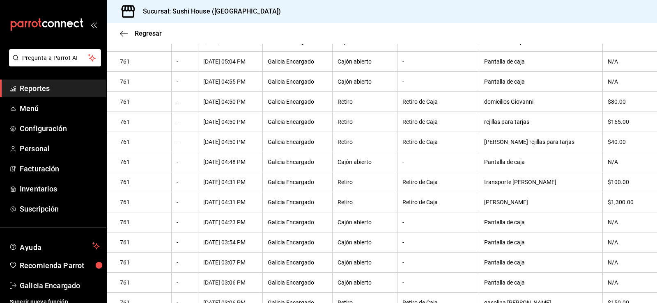
scroll to position [82, 0]
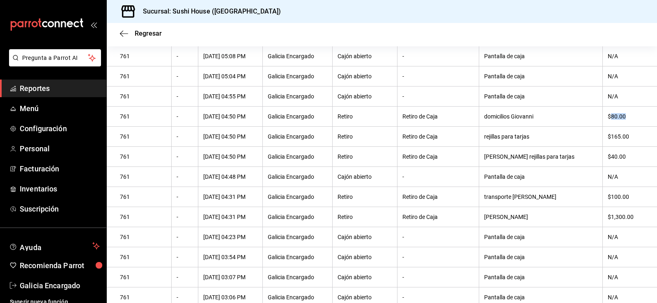
drag, startPoint x: 625, startPoint y: 121, endPoint x: 609, endPoint y: 124, distance: 17.1
click at [609, 124] on th "$80.00" at bounding box center [630, 117] width 54 height 20
drag, startPoint x: 624, startPoint y: 140, endPoint x: 603, endPoint y: 147, distance: 22.0
click at [603, 144] on th "$165.00" at bounding box center [630, 137] width 54 height 20
drag, startPoint x: 610, startPoint y: 161, endPoint x: 603, endPoint y: 164, distance: 7.0
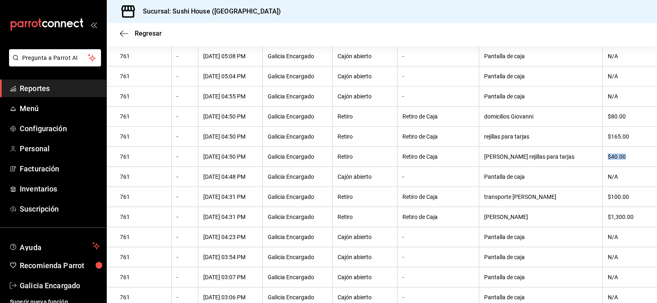
click at [603, 163] on th "$40.00" at bounding box center [630, 157] width 54 height 20
drag, startPoint x: 621, startPoint y: 200, endPoint x: 609, endPoint y: 201, distance: 12.0
click at [609, 200] on div "$100.00" at bounding box center [626, 197] width 36 height 7
drag, startPoint x: 641, startPoint y: 221, endPoint x: 604, endPoint y: 223, distance: 37.0
click at [606, 224] on th "$1,300.00" at bounding box center [630, 217] width 54 height 20
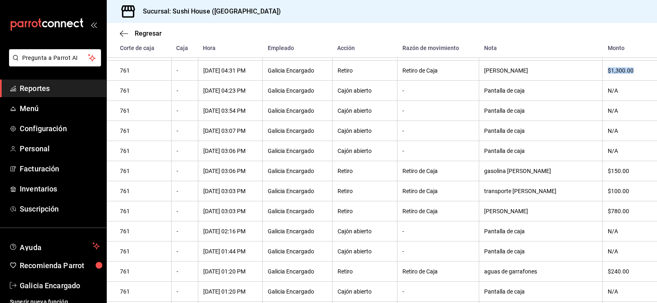
scroll to position [246, 0]
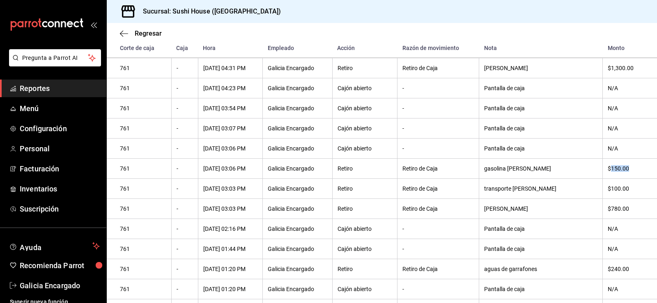
drag, startPoint x: 613, startPoint y: 179, endPoint x: 601, endPoint y: 180, distance: 11.9
click at [603, 179] on th "$150.00" at bounding box center [630, 169] width 54 height 20
drag, startPoint x: 631, startPoint y: 196, endPoint x: 621, endPoint y: 198, distance: 10.3
click at [621, 192] on div "$100.00" at bounding box center [626, 189] width 36 height 7
click at [604, 178] on th "$150.00" at bounding box center [630, 169] width 54 height 20
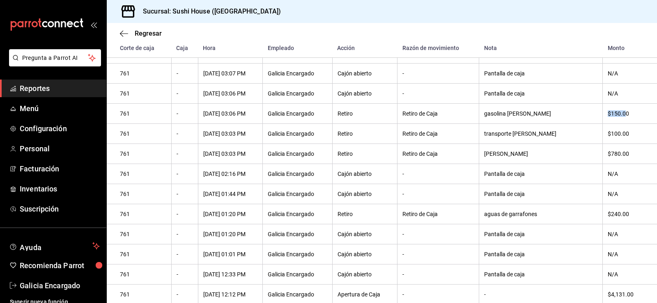
scroll to position [316, 0]
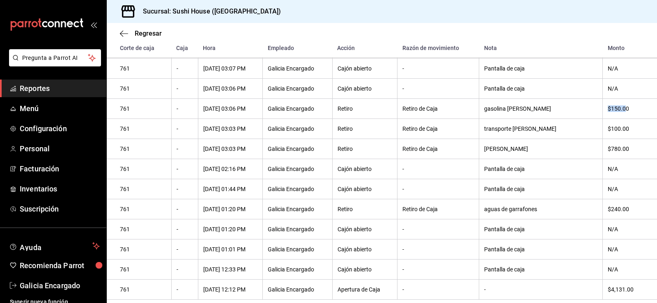
click at [64, 90] on span "Reportes" at bounding box center [60, 88] width 80 height 11
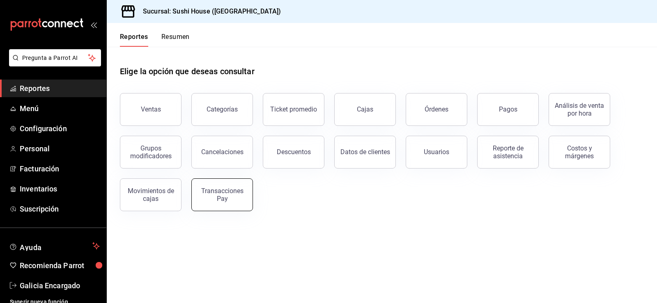
click at [220, 198] on div "Transacciones Pay" at bounding box center [222, 195] width 51 height 16
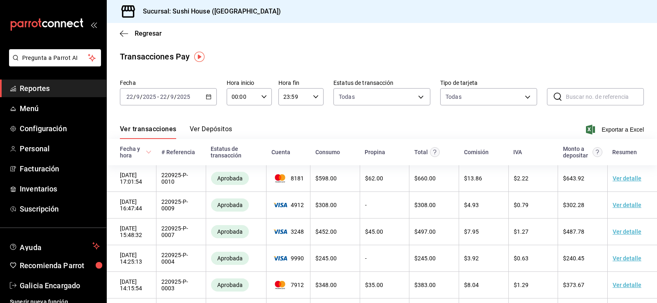
click at [210, 99] on div "[DATE] [DATE] - [DATE] [DATE]" at bounding box center [168, 96] width 97 height 17
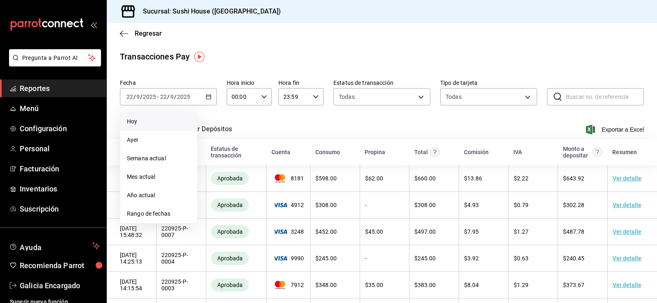
click at [143, 121] on span "Hoy" at bounding box center [159, 121] width 64 height 9
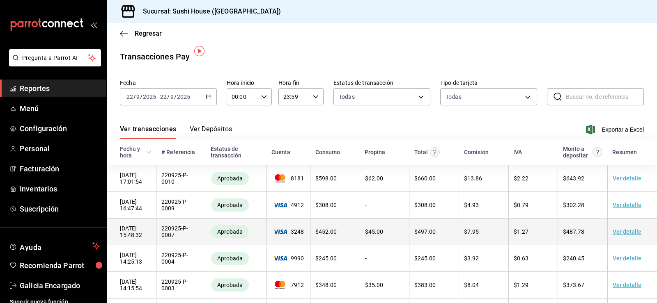
scroll to position [41, 0]
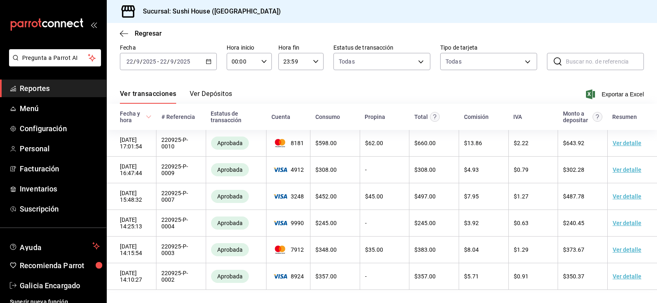
click at [51, 90] on span "Reportes" at bounding box center [60, 88] width 80 height 11
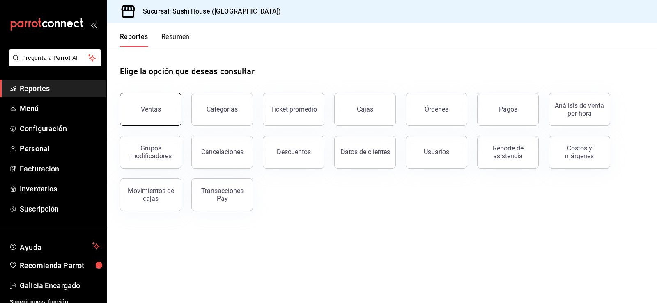
click at [143, 112] on div "Ventas" at bounding box center [151, 110] width 20 height 8
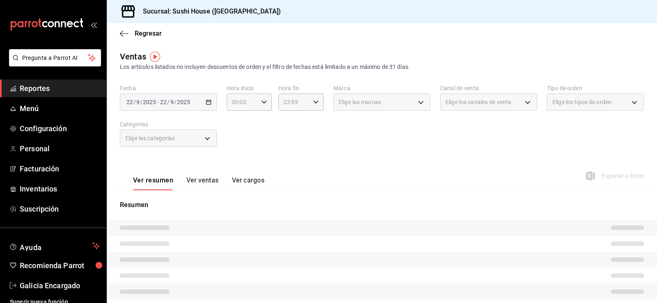
drag, startPoint x: 580, startPoint y: 108, endPoint x: 566, endPoint y: 101, distance: 16.0
click at [580, 108] on div "Elige los tipos de orden" at bounding box center [595, 102] width 97 height 17
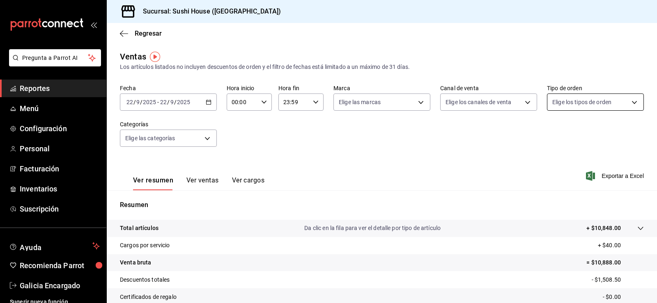
click at [554, 103] on body "Pregunta a Parrot AI Reportes Menú Configuración Personal Facturación Inventari…" at bounding box center [328, 151] width 657 height 303
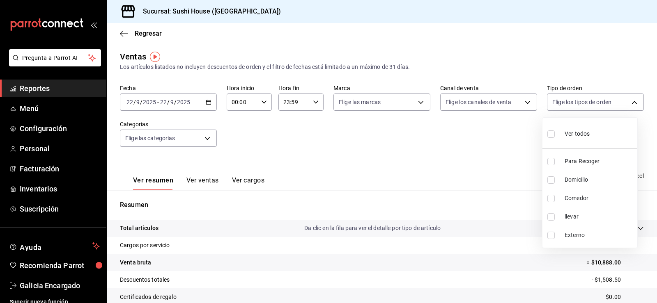
click at [553, 162] on input "checkbox" at bounding box center [550, 161] width 7 height 7
checkbox input "true"
type input "9d316b26-ed3c-41d9-ac2e-659a84dac7c1"
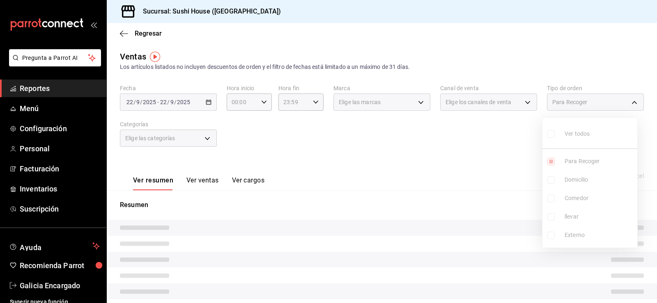
click at [548, 182] on ul "Ver todos Para Recoger Domicilio Comedor llevar Externo" at bounding box center [589, 183] width 95 height 130
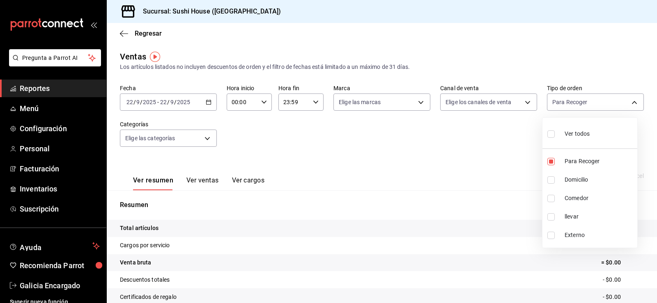
click at [550, 177] on input "checkbox" at bounding box center [550, 180] width 7 height 7
checkbox input "true"
type input "9d316b26-ed3c-41d9-ac2e-659a84dac7c1,c813e250-a487-4472-927d-f84c1c5aa0d0"
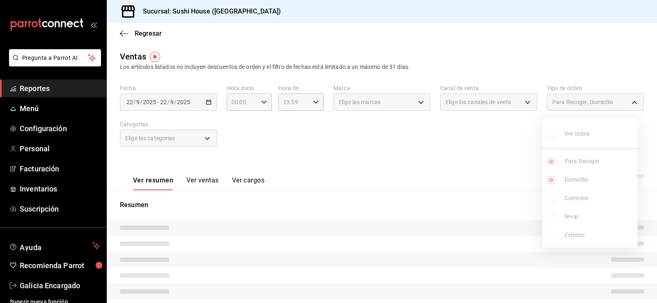
click at [551, 199] on ul "Ver todos Para Recoger Domicilio Comedor llevar Externo" at bounding box center [589, 183] width 95 height 130
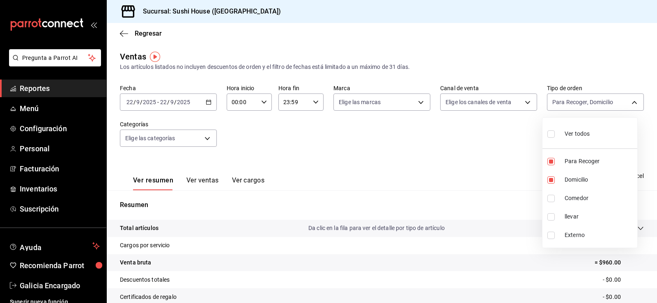
click at [551, 200] on input "checkbox" at bounding box center [550, 198] width 7 height 7
checkbox input "true"
type input "9d316b26-ed3c-41d9-ac2e-659a84dac7c1,c813e250-a487-4472-927d-f84c1c5aa0d0,53da9…"
click at [550, 216] on input "checkbox" at bounding box center [550, 217] width 7 height 7
checkbox input "true"
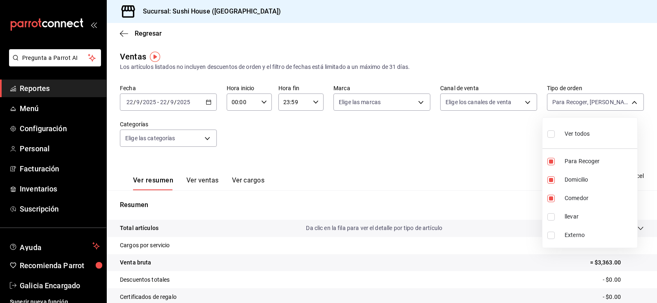
type input "9d316b26-ed3c-41d9-ac2e-659a84dac7c1,c813e250-a487-4472-927d-f84c1c5aa0d0,53da9…"
click at [473, 202] on div at bounding box center [328, 151] width 657 height 303
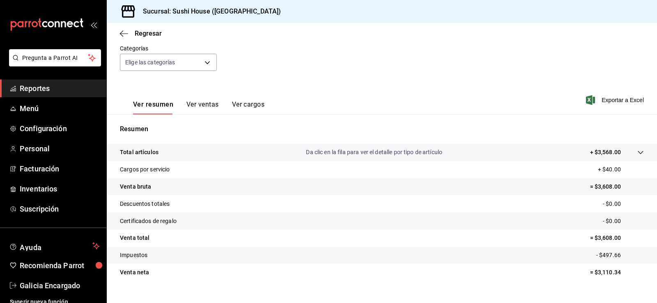
scroll to position [82, 0]
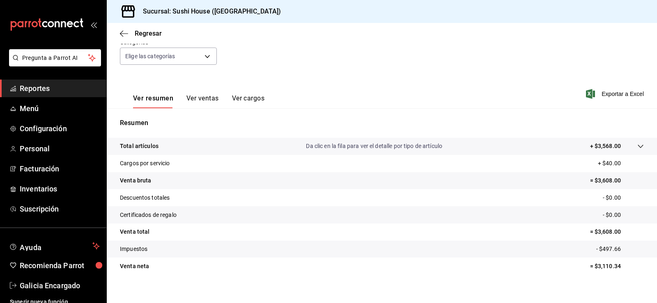
click at [62, 91] on span "Reportes" at bounding box center [60, 88] width 80 height 11
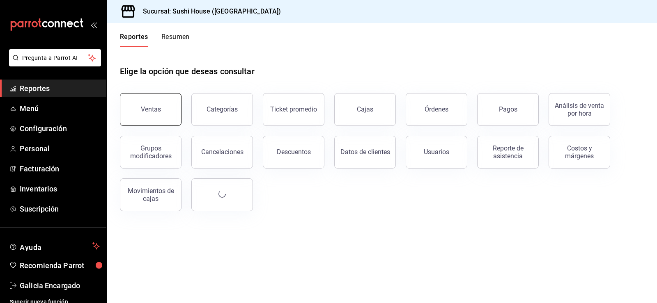
click at [151, 112] on div "Ventas" at bounding box center [151, 110] width 20 height 8
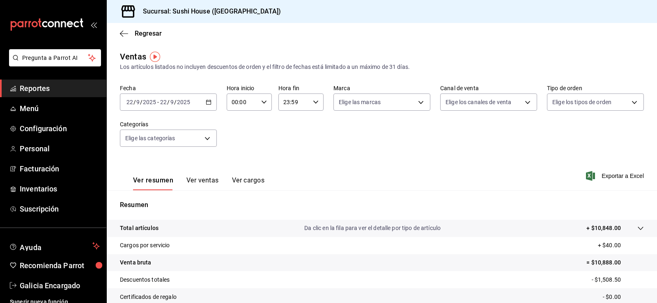
click at [42, 87] on span "Reportes" at bounding box center [60, 88] width 80 height 11
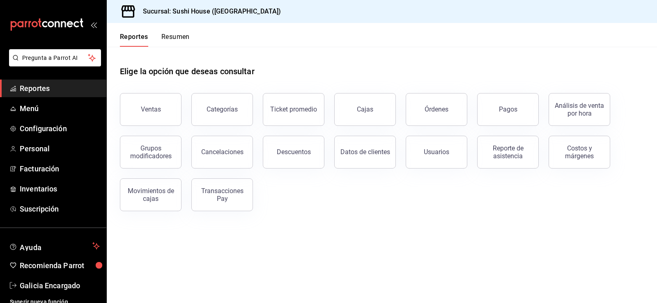
click at [180, 30] on div "Reportes Resumen" at bounding box center [148, 35] width 83 height 24
click at [180, 32] on div "Reportes Resumen" at bounding box center [148, 35] width 83 height 24
click at [179, 33] on button "Resumen" at bounding box center [175, 40] width 28 height 14
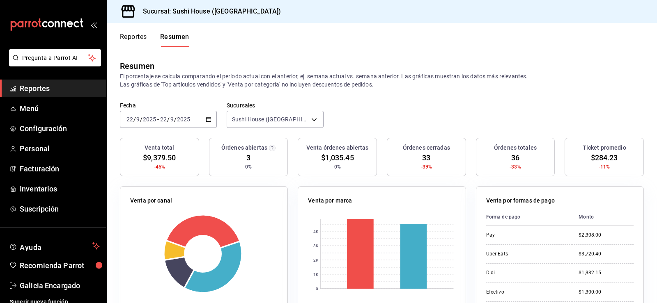
click at [36, 82] on link "Reportes" at bounding box center [53, 89] width 106 height 18
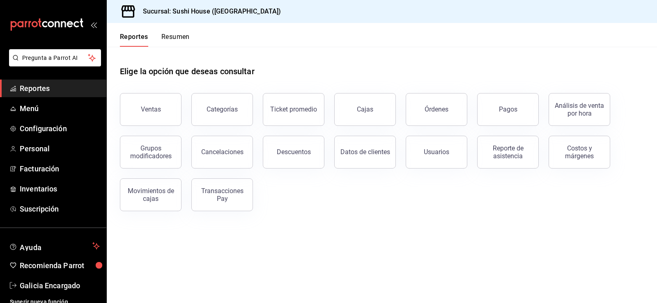
click at [186, 41] on button "Resumen" at bounding box center [175, 40] width 28 height 14
